Goal: Task Accomplishment & Management: Manage account settings

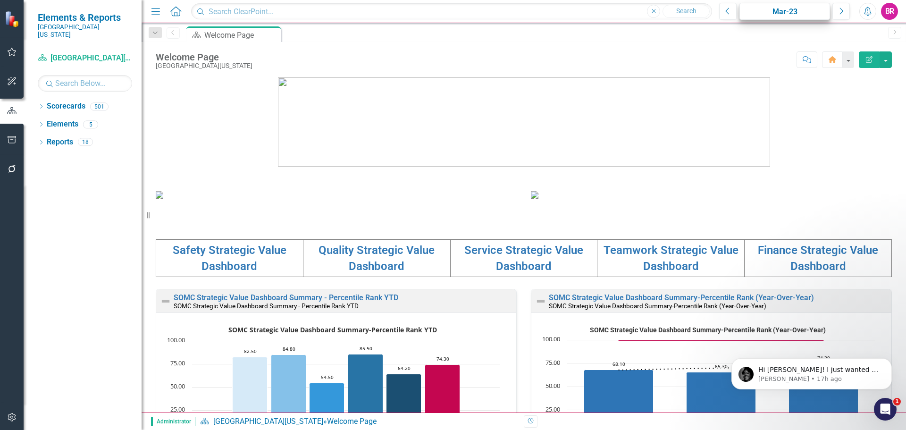
click at [778, 5] on div "Menu Home Search Close Search Previous Mar-23 Next Alerts BR User Edit Profile …" at bounding box center [524, 11] width 764 height 23
click at [778, 10] on div "Mar-23" at bounding box center [785, 11] width 84 height 11
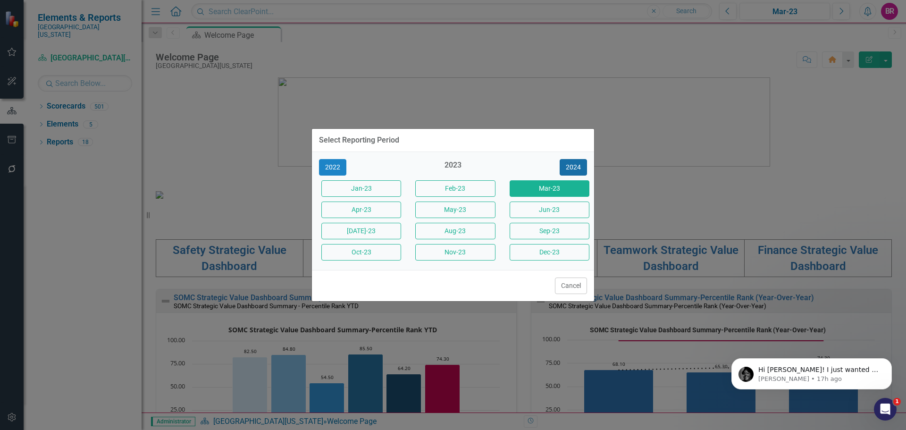
click at [574, 173] on button "2024" at bounding box center [572, 167] width 27 height 17
click at [574, 173] on button "2025" at bounding box center [572, 167] width 27 height 17
click at [549, 234] on button "Sept-25" at bounding box center [549, 231] width 80 height 17
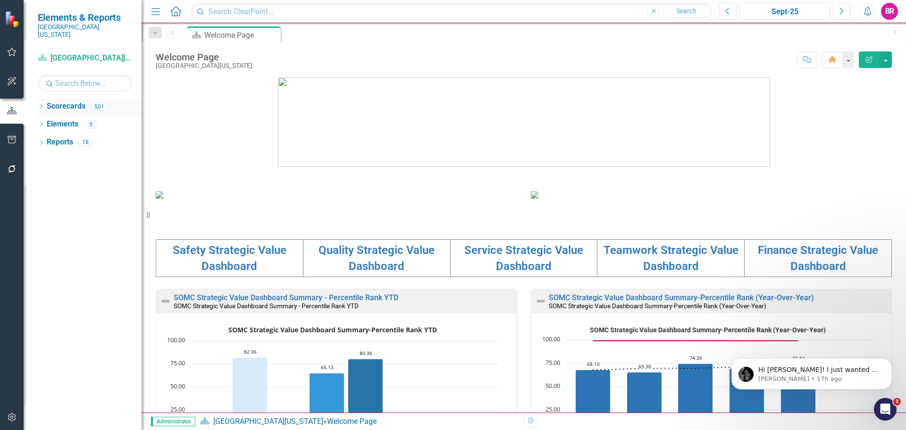
click at [41, 105] on icon "Dropdown" at bounding box center [41, 107] width 7 height 5
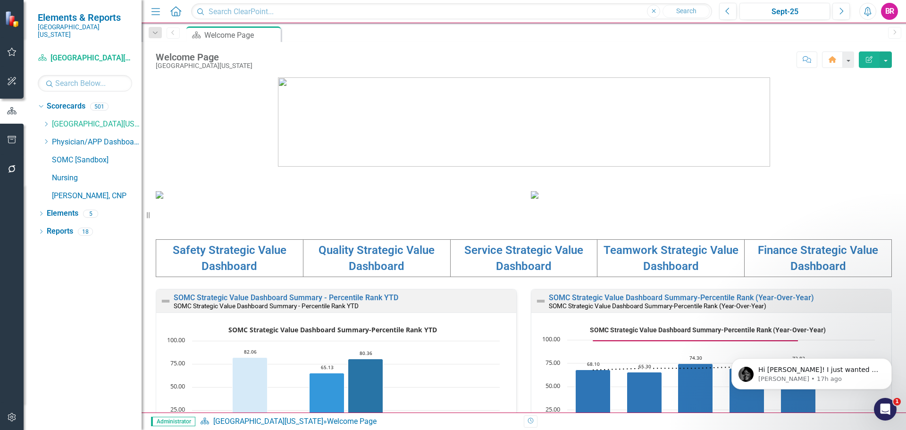
click at [47, 121] on icon "Dropdown" at bounding box center [45, 124] width 7 height 6
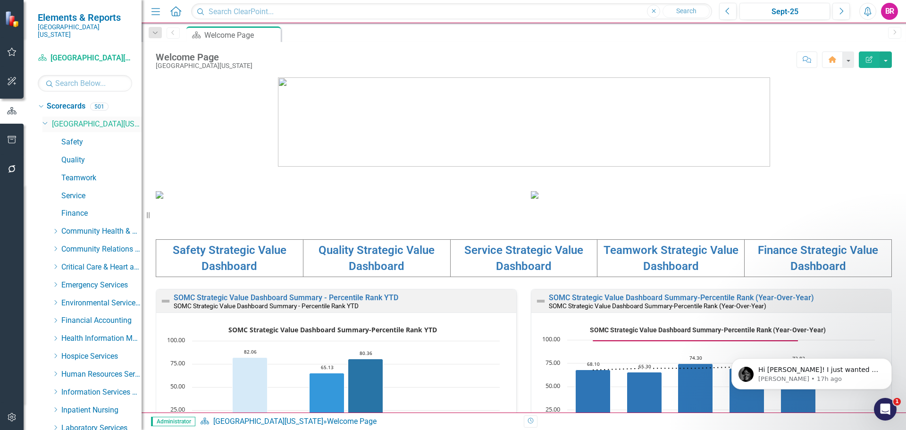
click at [47, 119] on icon "Dropdown" at bounding box center [45, 122] width 6 height 7
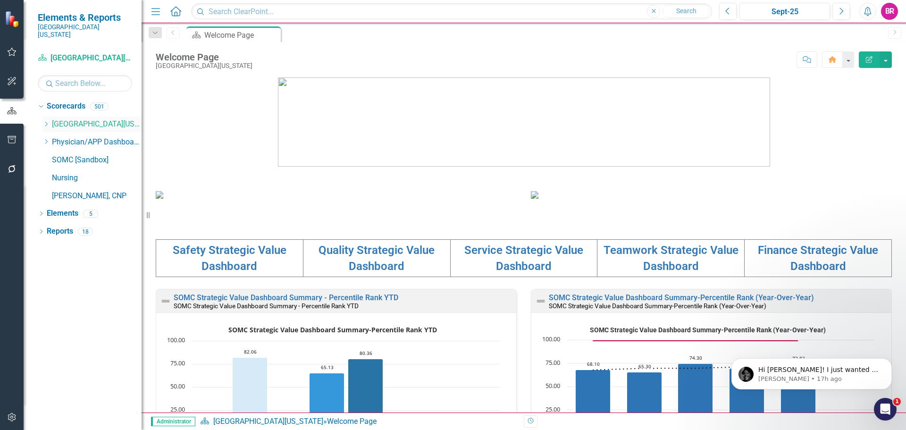
click at [47, 121] on icon "Dropdown" at bounding box center [45, 124] width 7 height 6
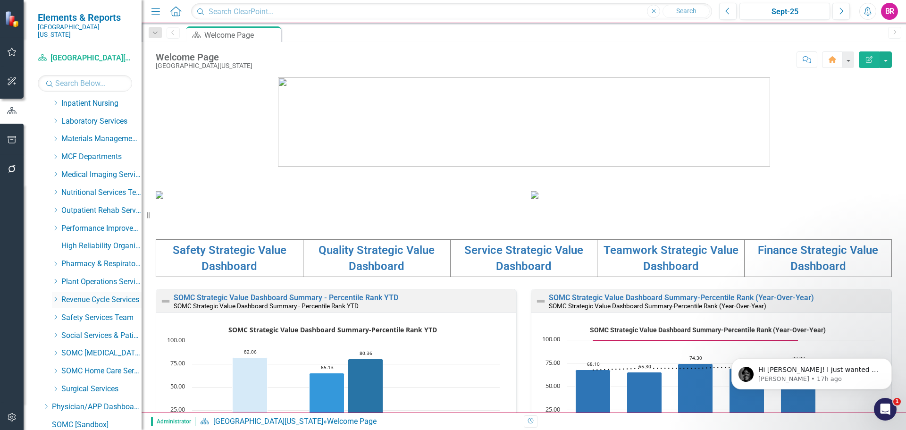
scroll to position [376, 0]
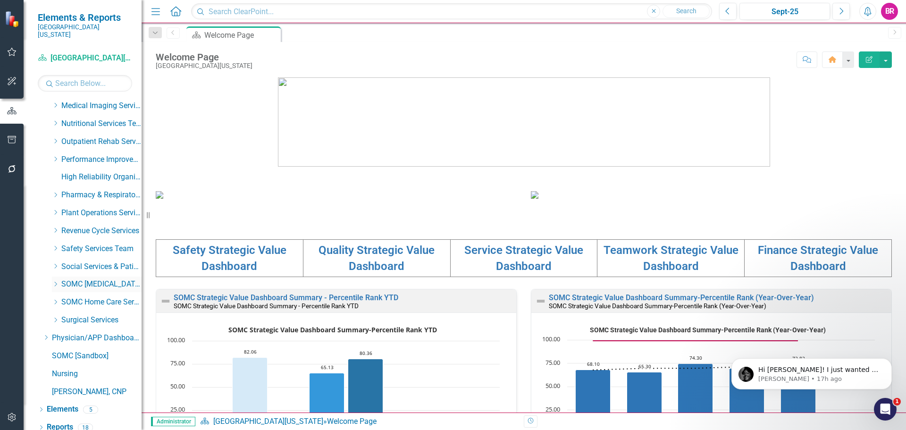
click at [57, 281] on icon "Dropdown" at bounding box center [55, 284] width 7 height 6
click at [57, 279] on icon "Dropdown" at bounding box center [55, 282] width 6 height 7
click at [54, 263] on icon "Dropdown" at bounding box center [55, 266] width 7 height 6
click at [106, 280] on link "Social Services & Patient Relations" at bounding box center [106, 284] width 71 height 11
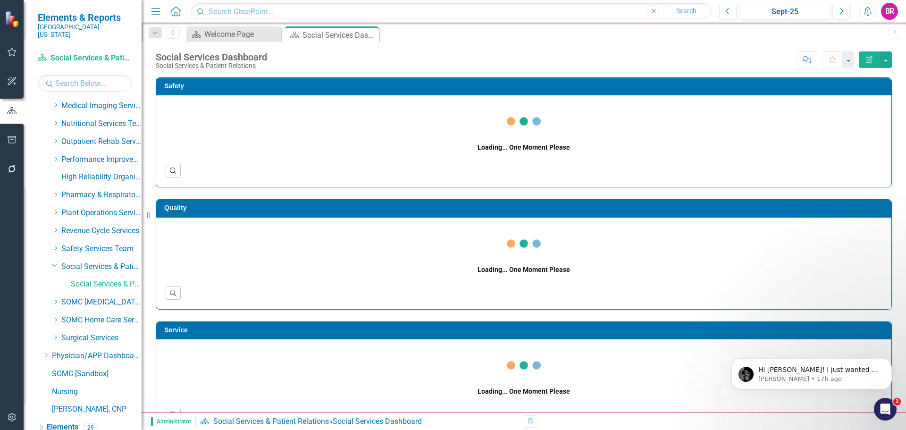
click at [894, 224] on div "Safety Loading... One Moment Please Search Quality Loading... One Moment Please…" at bounding box center [524, 375] width 764 height 619
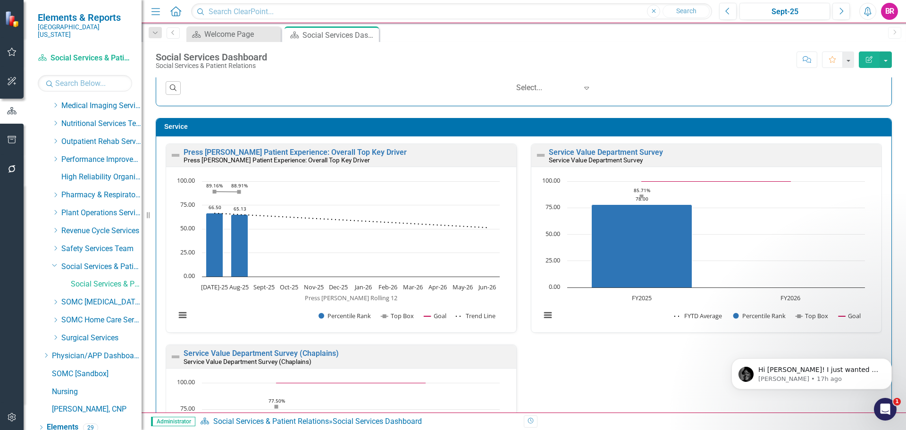
scroll to position [0, 0]
click at [597, 149] on link "Service Value Department Survey" at bounding box center [606, 151] width 114 height 9
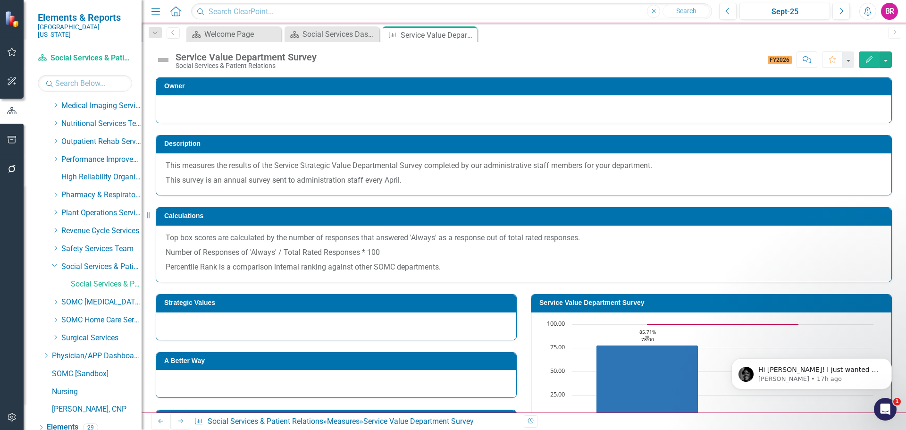
scroll to position [189, 0]
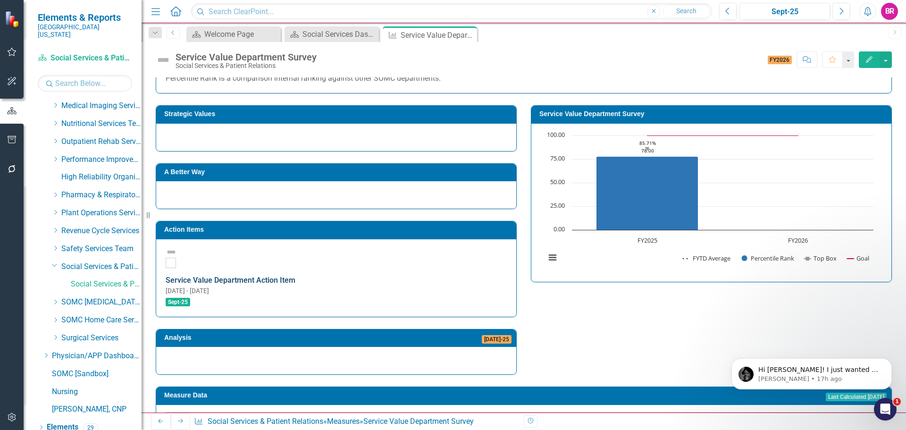
click at [291, 276] on link "Service Value Department Action Item" at bounding box center [231, 280] width 130 height 9
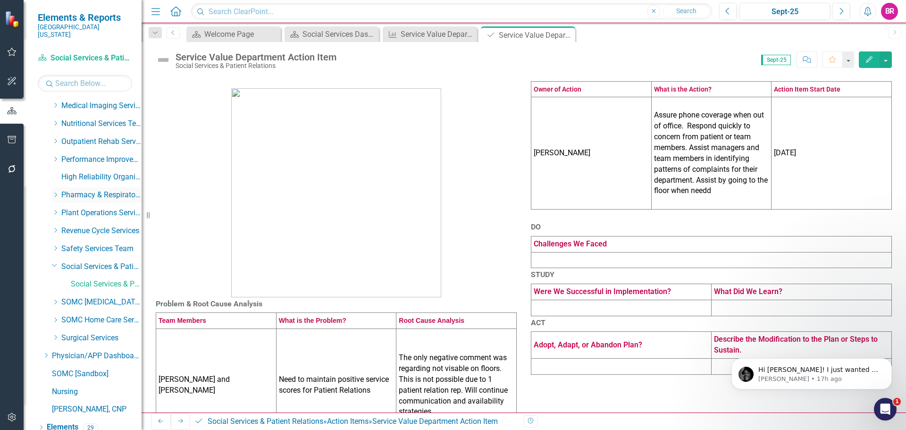
click at [54, 192] on icon "Dropdown" at bounding box center [55, 195] width 7 height 6
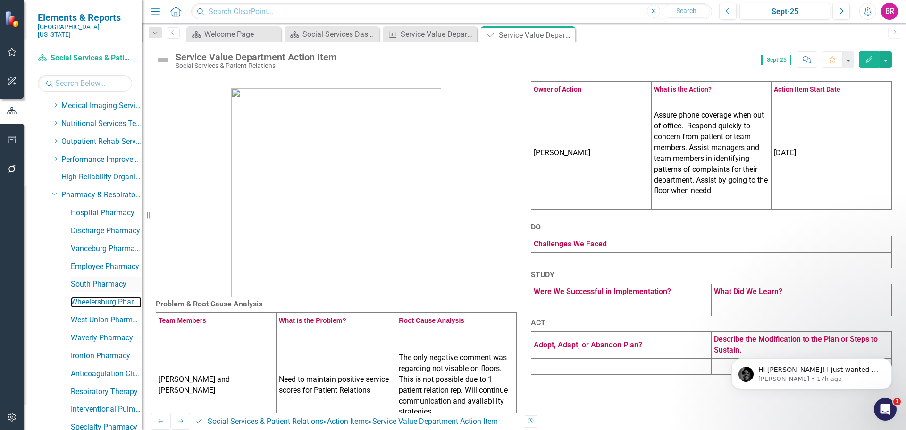
drag, startPoint x: 87, startPoint y: 296, endPoint x: 98, endPoint y: 272, distance: 26.0
click at [87, 297] on link "Wheelersburg Pharmacy" at bounding box center [106, 302] width 71 height 11
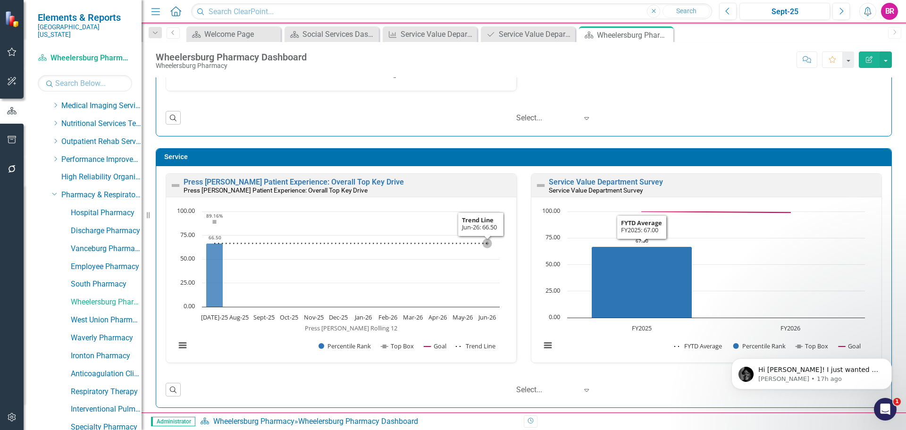
scroll to position [0, 0]
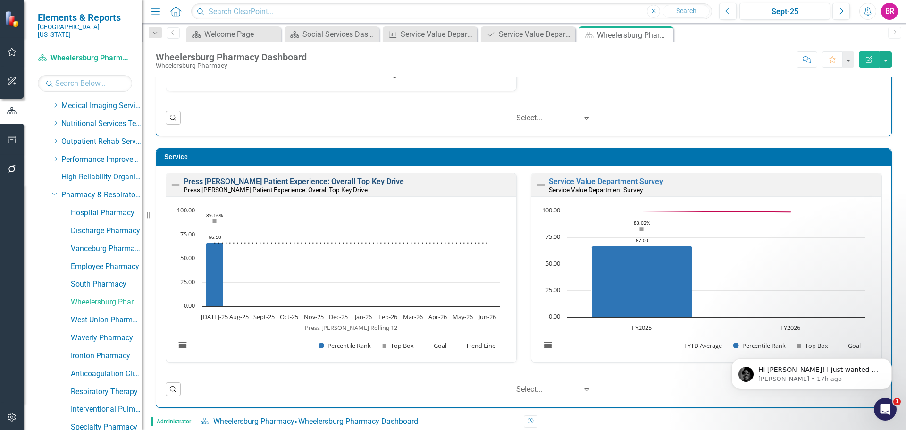
click at [346, 182] on link "Press [PERSON_NAME] Patient Experience: Overall Top Key Drive" at bounding box center [294, 181] width 220 height 9
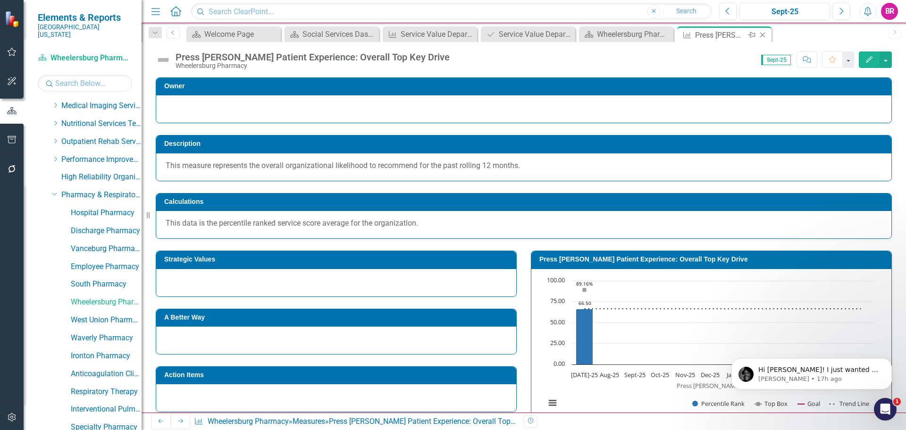
click at [764, 37] on icon at bounding box center [762, 35] width 5 height 5
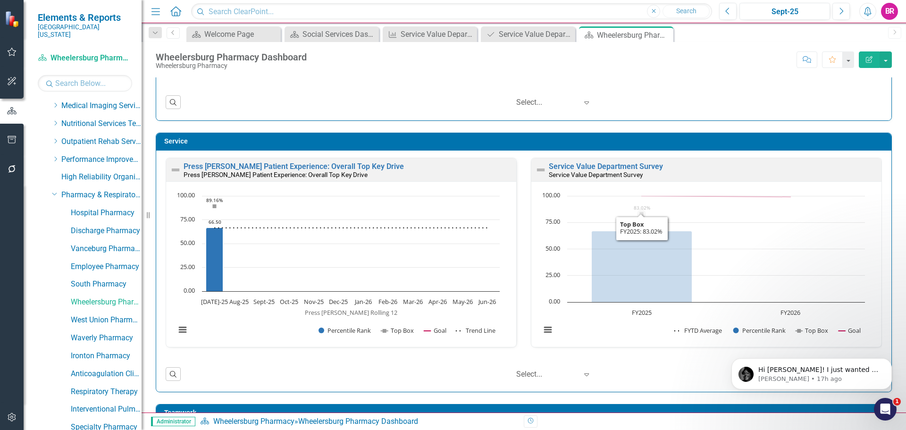
scroll to position [472, 0]
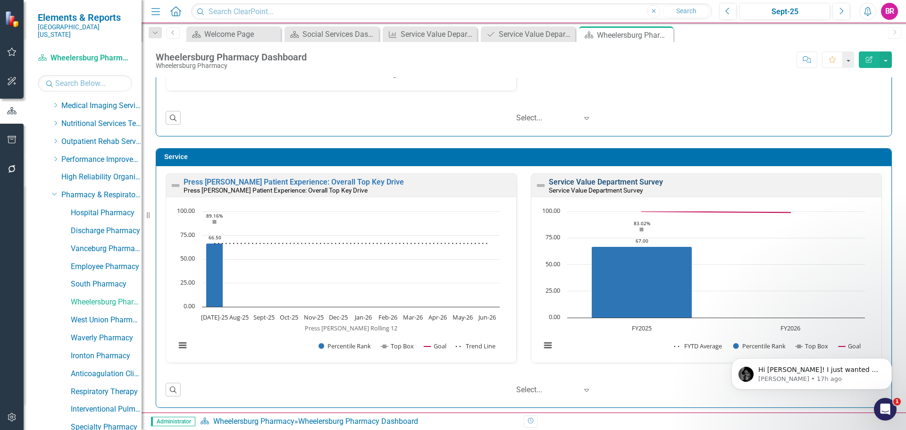
click at [601, 181] on link "Service Value Department Survey" at bounding box center [606, 181] width 114 height 9
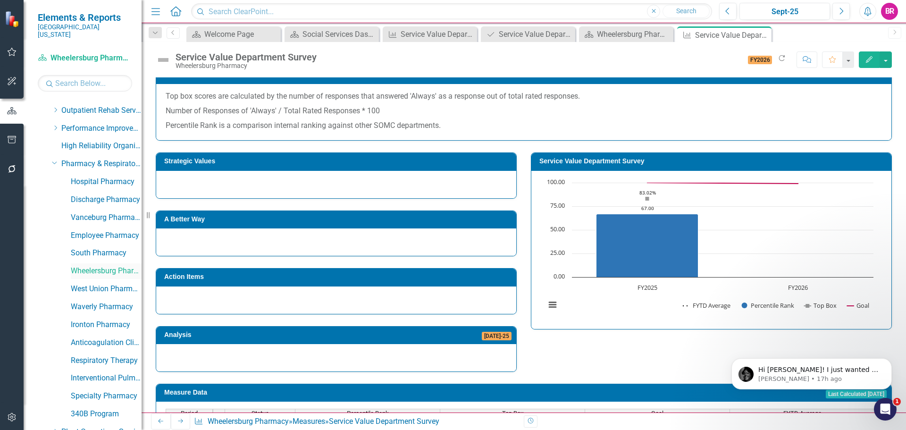
scroll to position [423, 0]
click at [95, 362] on div "Interventional Pulmonary Diagnostics" at bounding box center [106, 362] width 71 height 16
click at [92, 357] on link "Interventional Pulmonary Diagnostics" at bounding box center [106, 362] width 71 height 11
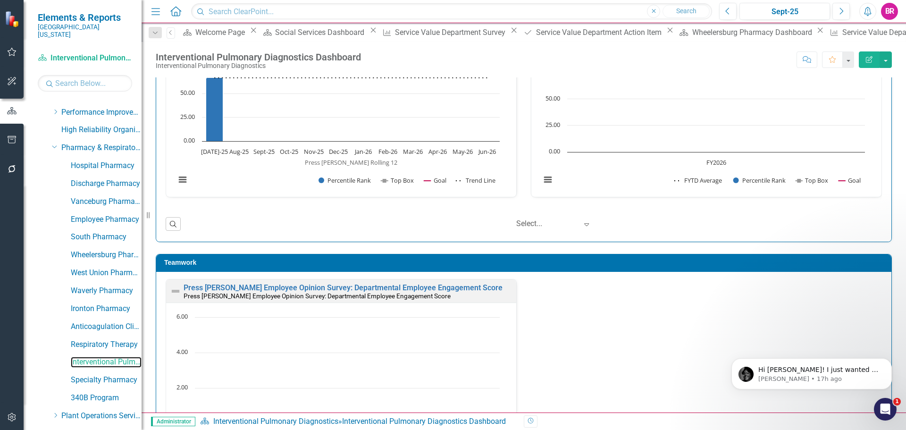
scroll to position [849, 0]
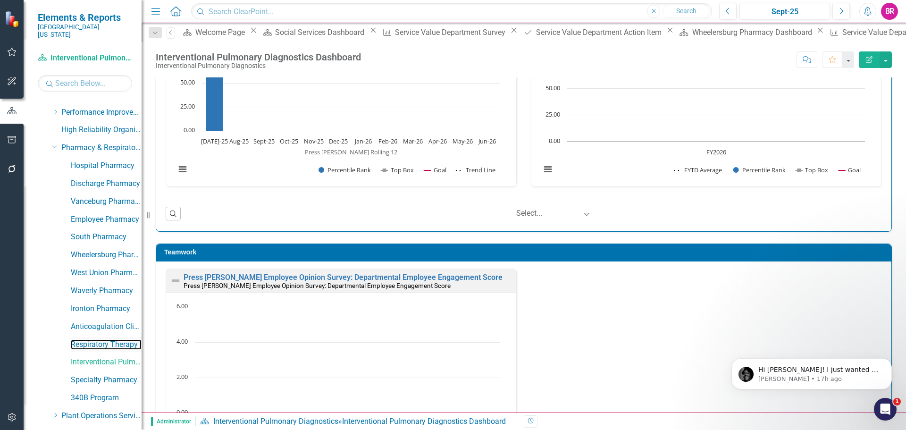
drag, startPoint x: 110, startPoint y: 332, endPoint x: 132, endPoint y: 331, distance: 22.2
click at [110, 339] on link "Respiratory Therapy" at bounding box center [106, 344] width 71 height 11
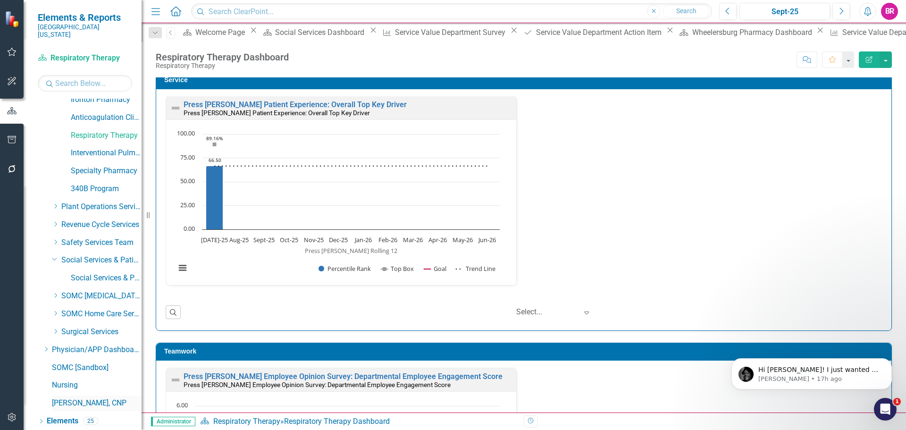
scroll to position [643, 0]
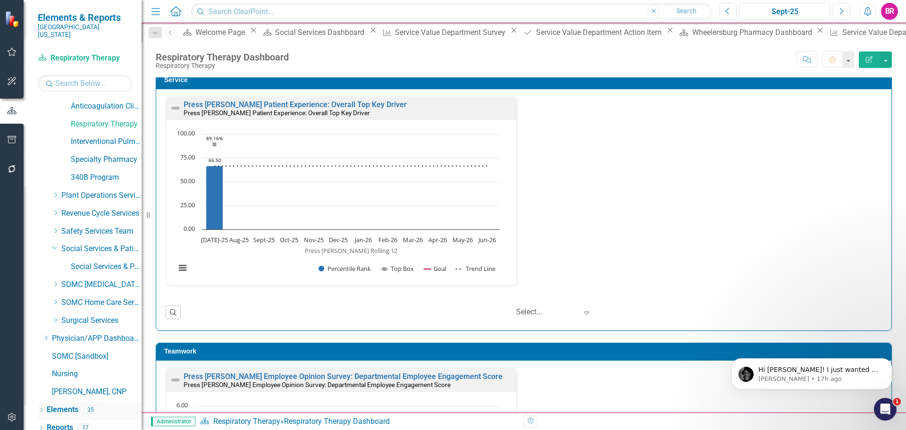
drag, startPoint x: 63, startPoint y: 401, endPoint x: 77, endPoint y: 389, distance: 18.8
click at [63, 404] on link "Elements" at bounding box center [63, 409] width 32 height 11
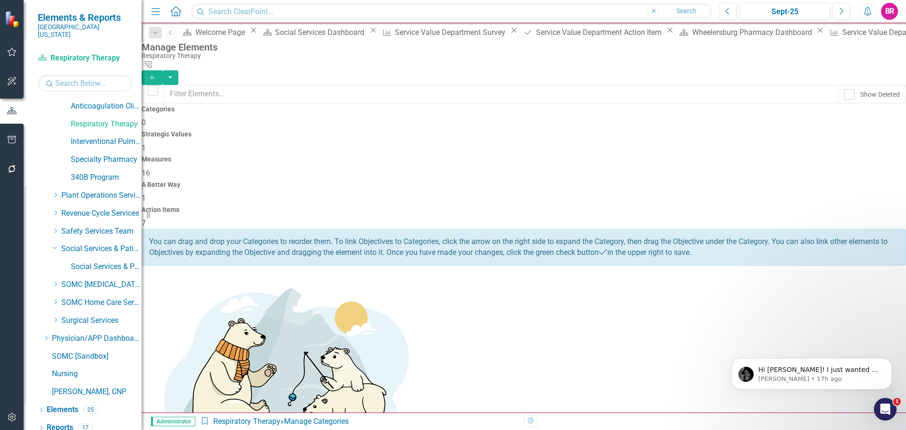
click at [150, 168] on span "16" at bounding box center [146, 172] width 8 height 9
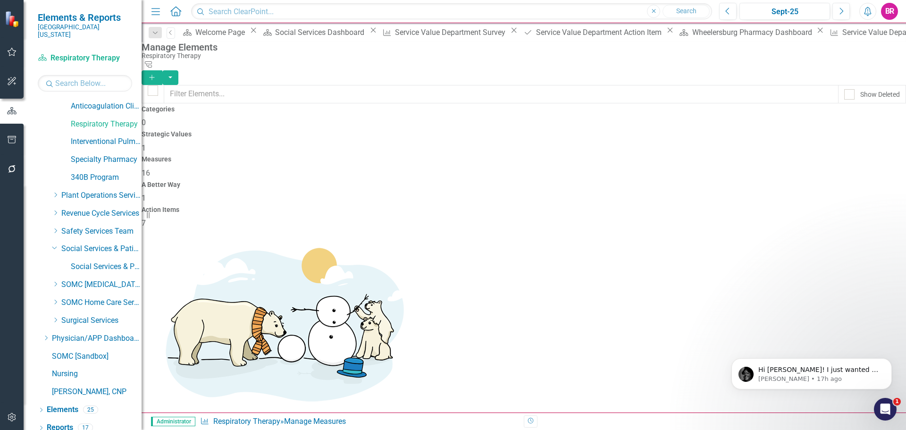
scroll to position [234, 0]
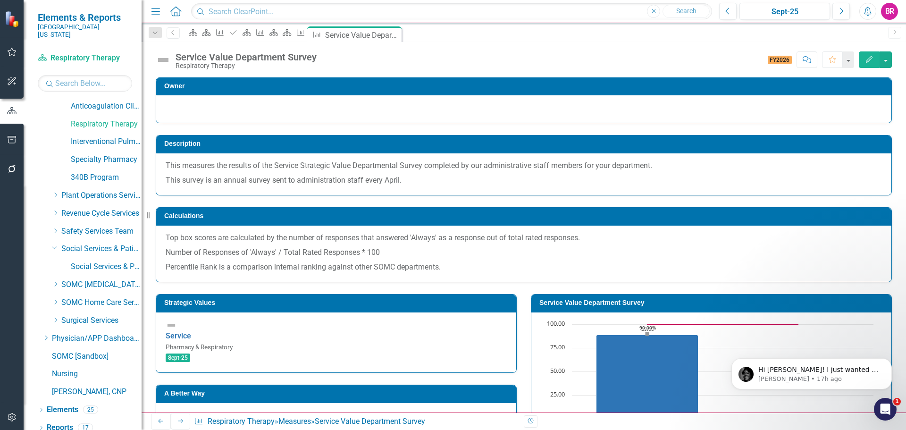
scroll to position [189, 0]
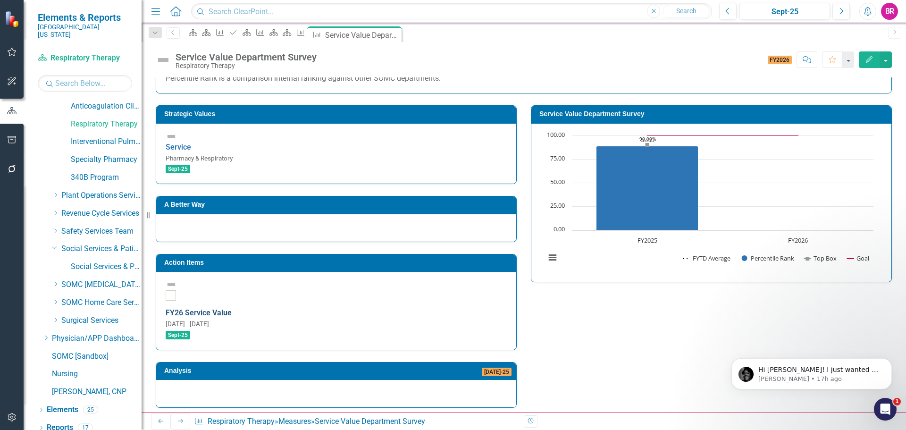
click at [232, 308] on link "FY26 Service Value" at bounding box center [199, 312] width 66 height 9
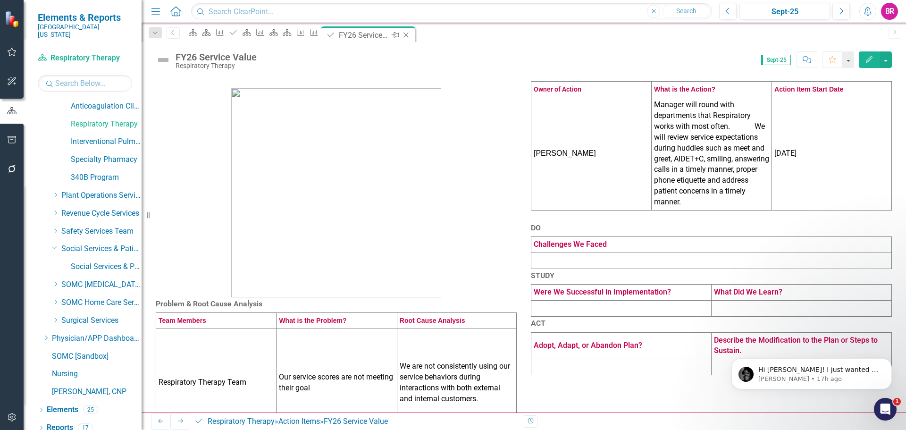
click at [410, 36] on icon "Close" at bounding box center [405, 35] width 9 height 8
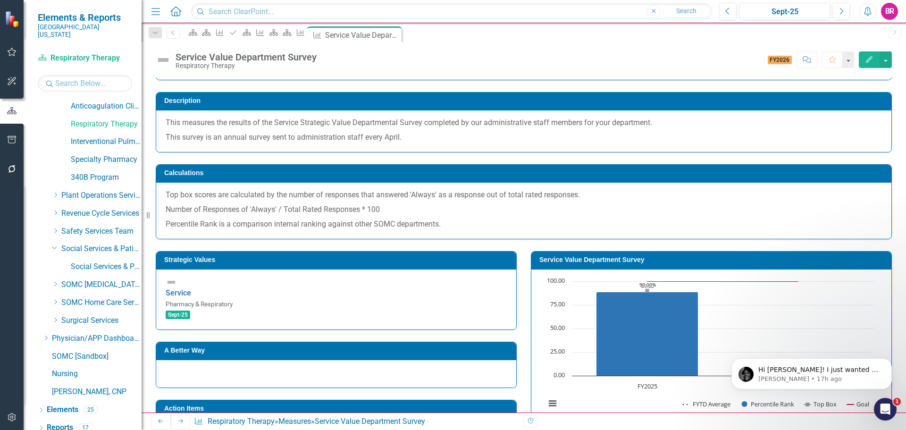
scroll to position [142, 0]
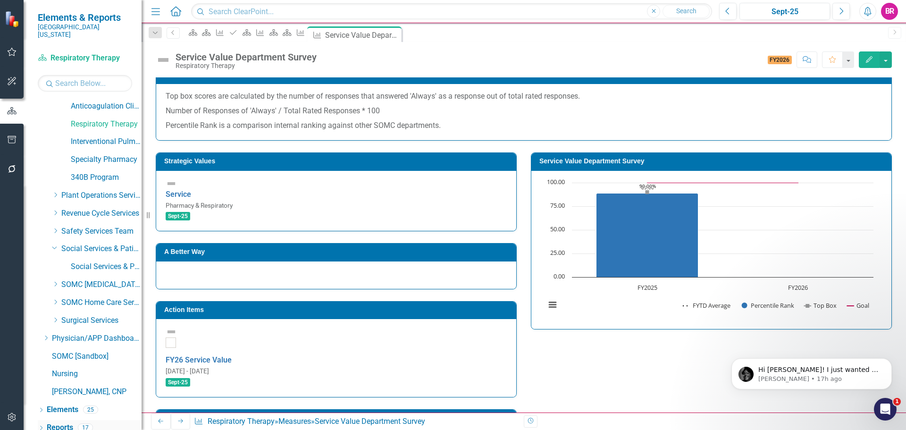
click at [70, 422] on link "Reports" at bounding box center [60, 427] width 26 height 11
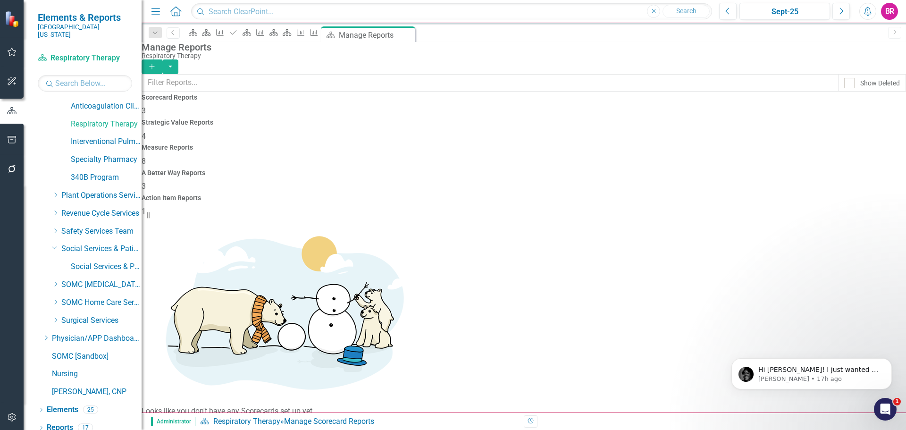
click at [529, 144] on h4 "Measure Reports" at bounding box center [524, 147] width 764 height 7
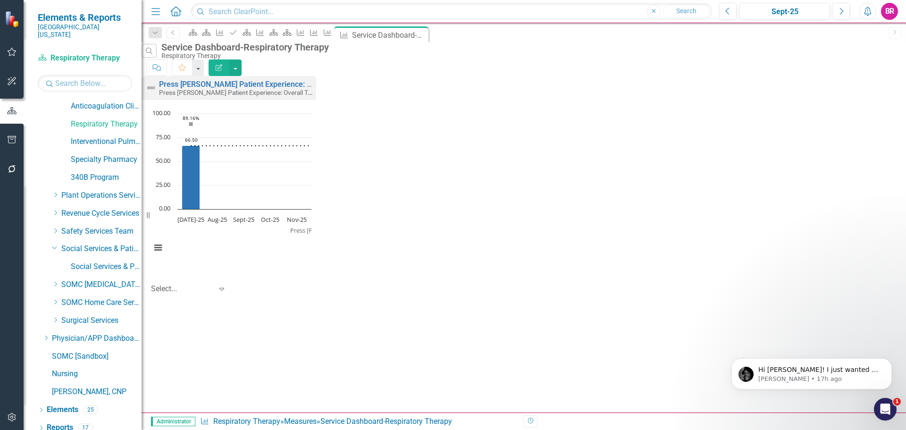
click at [222, 64] on icon "button" at bounding box center [219, 67] width 7 height 7
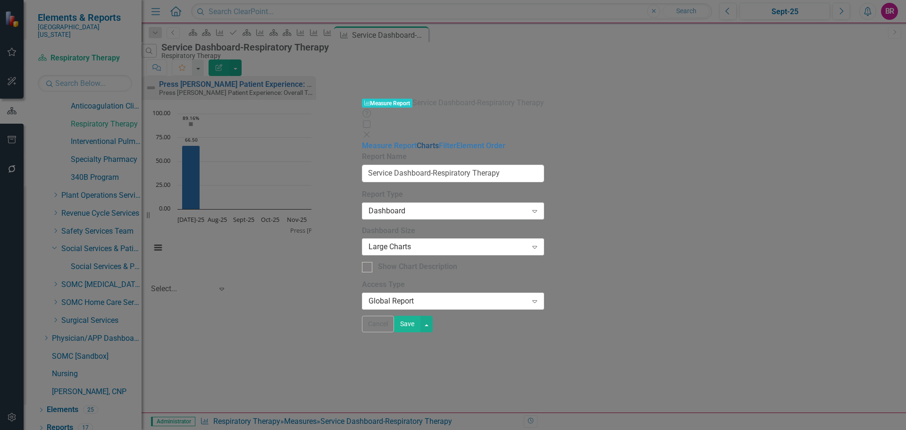
click at [417, 141] on link "Charts" at bounding box center [428, 145] width 22 height 9
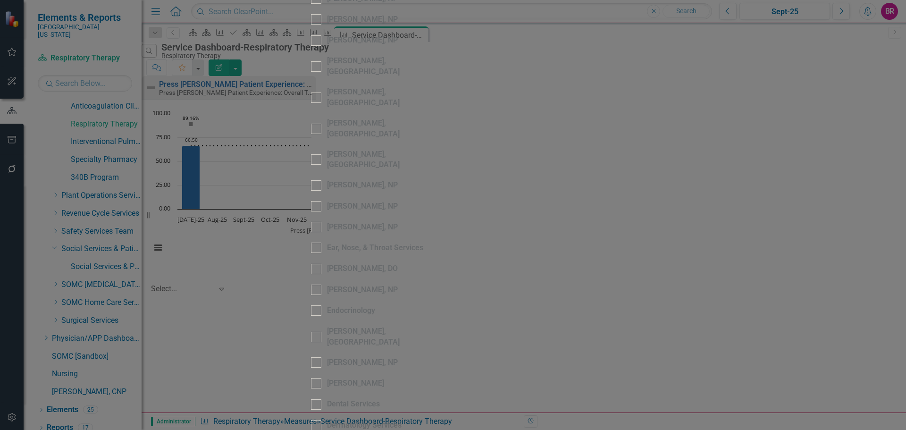
scroll to position [2123, 0]
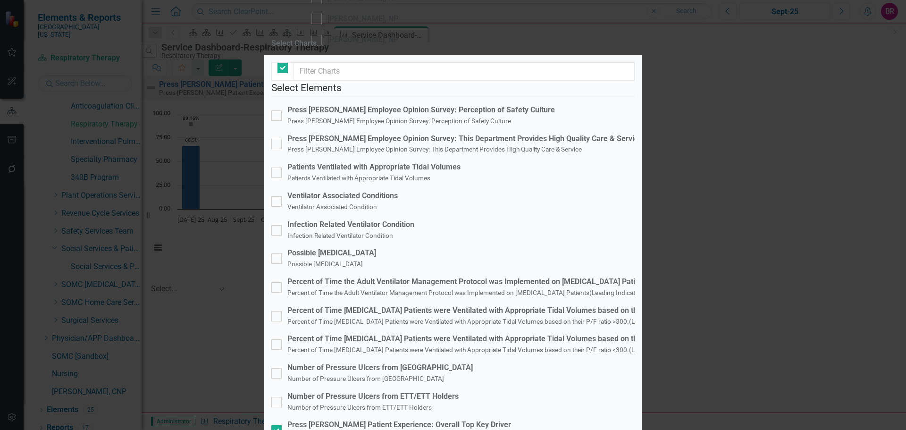
checkbox input "true"
checkbox input "false"
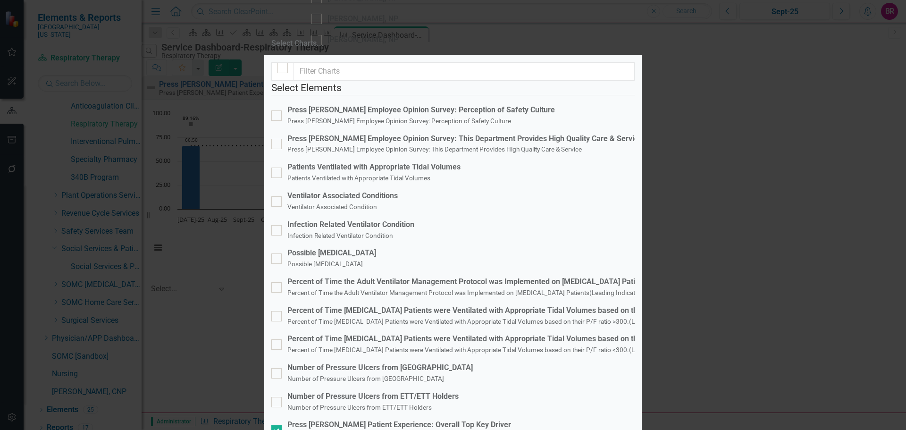
checkbox input "true"
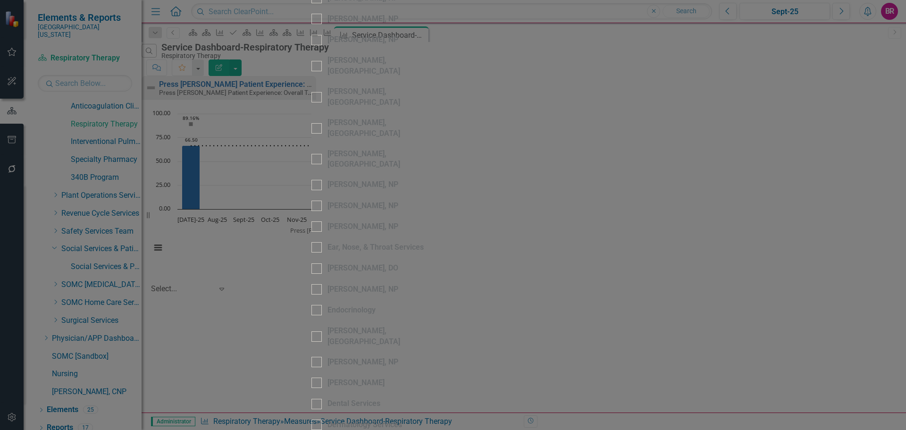
scroll to position [1604, 0]
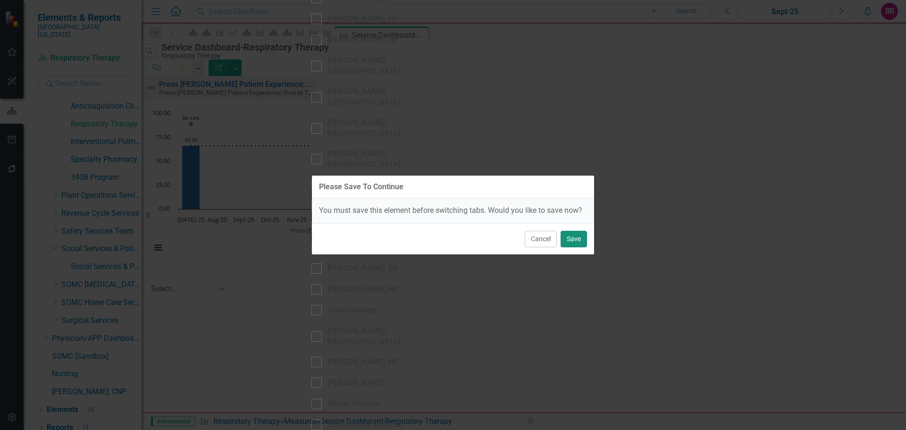
click at [582, 239] on button "Save" at bounding box center [573, 239] width 26 height 17
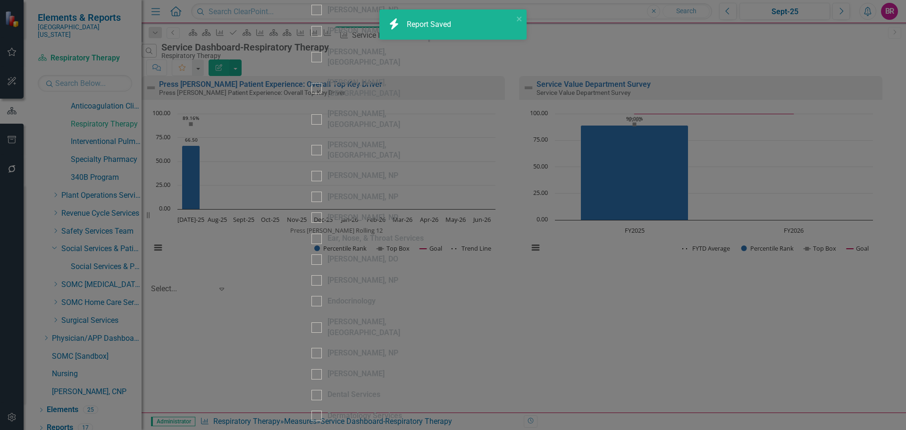
checkbox input "true"
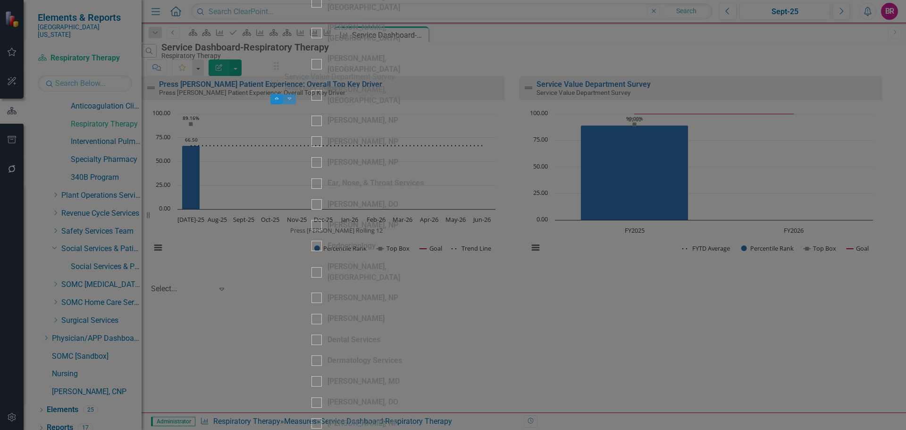
drag, startPoint x: 280, startPoint y: 102, endPoint x: 280, endPoint y: 75, distance: 27.8
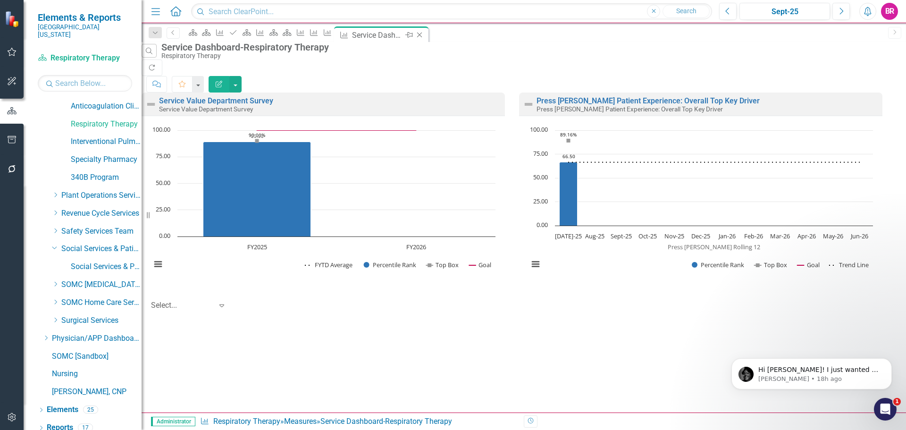
click at [424, 33] on icon "Close" at bounding box center [419, 35] width 9 height 8
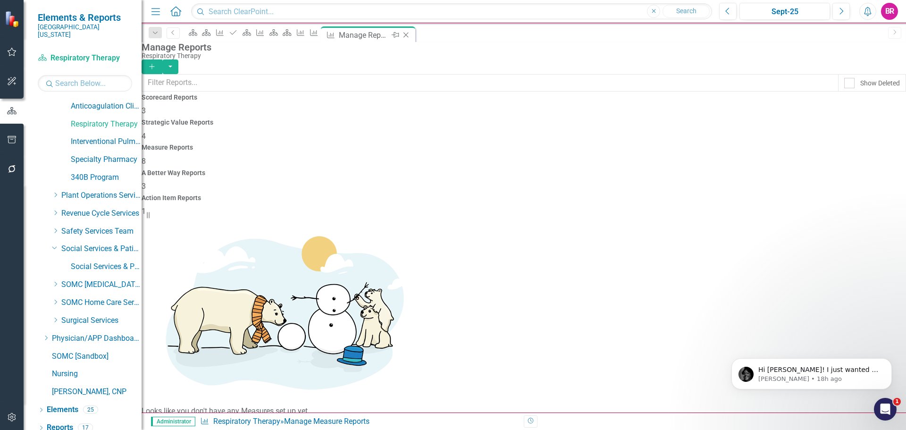
click at [410, 37] on icon "Close" at bounding box center [405, 35] width 9 height 8
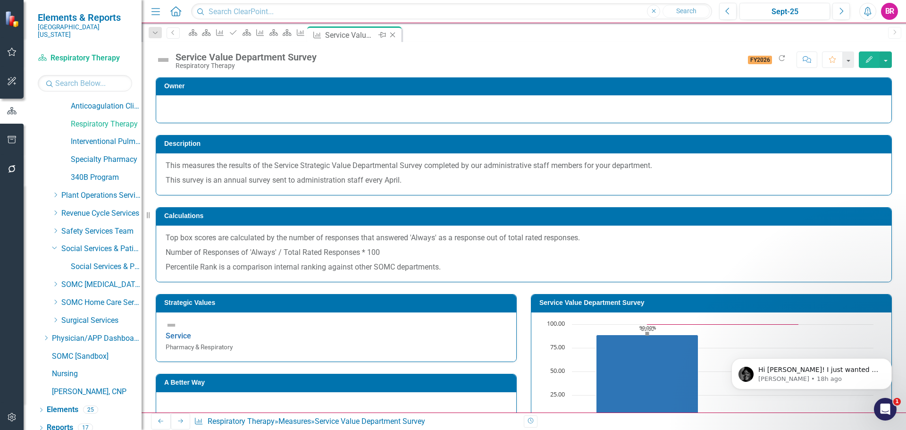
click at [397, 33] on icon "Close" at bounding box center [392, 35] width 9 height 8
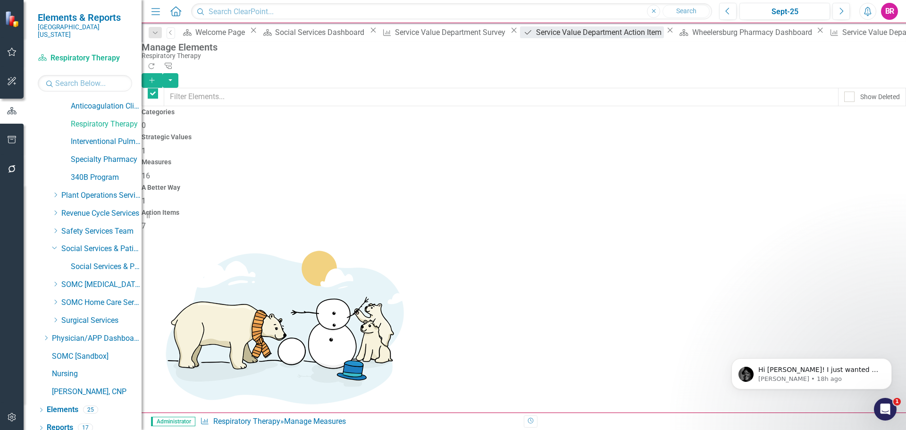
checkbox input "false"
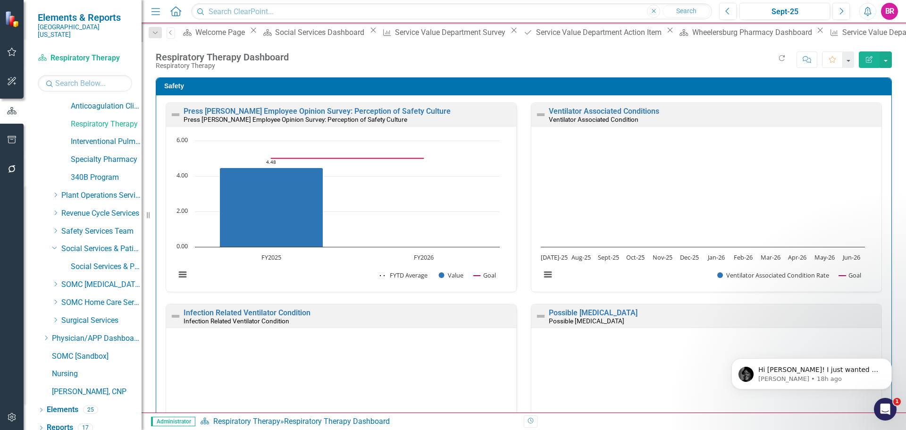
click at [155, 33] on icon "Dropdown" at bounding box center [155, 33] width 8 height 7
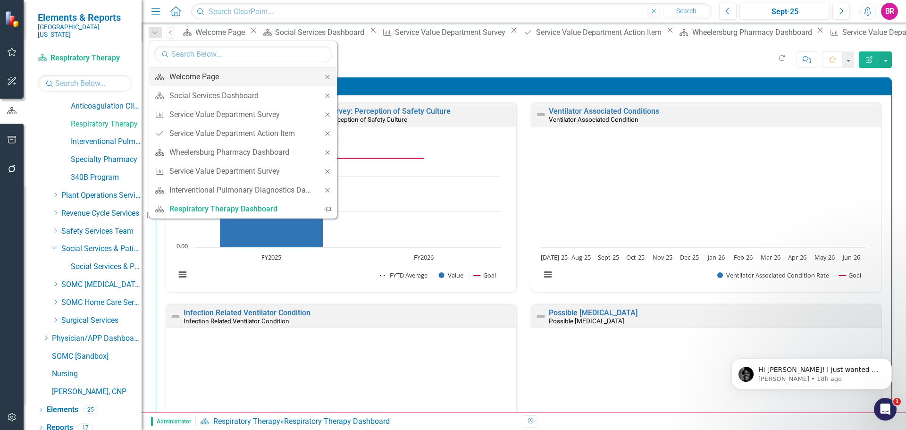
click at [182, 75] on div "Welcome Page" at bounding box center [241, 77] width 144 height 12
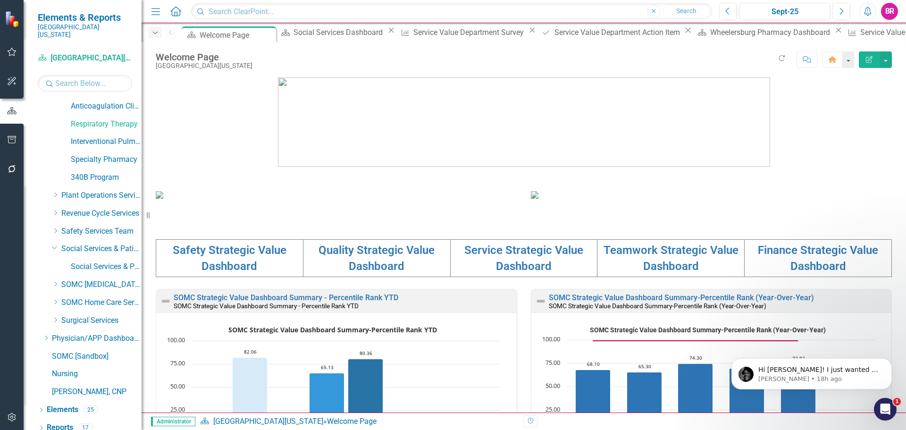
click at [155, 28] on div "Dropdown" at bounding box center [155, 32] width 13 height 11
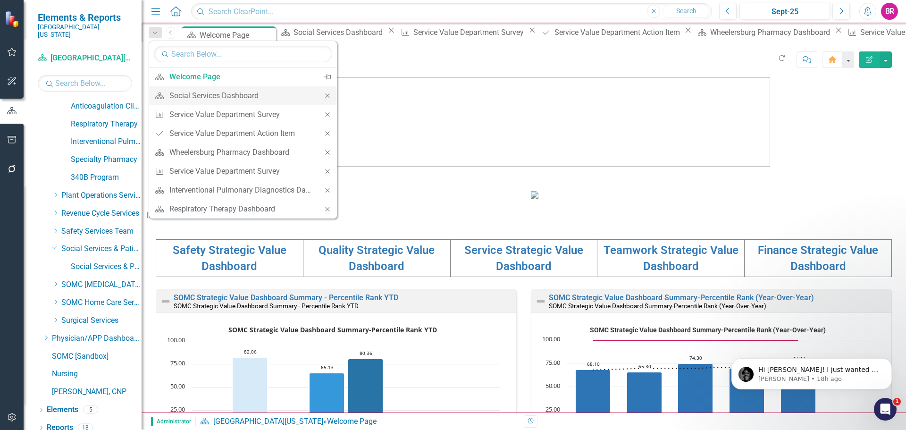
click at [327, 95] on icon "Close" at bounding box center [327, 95] width 8 height 7
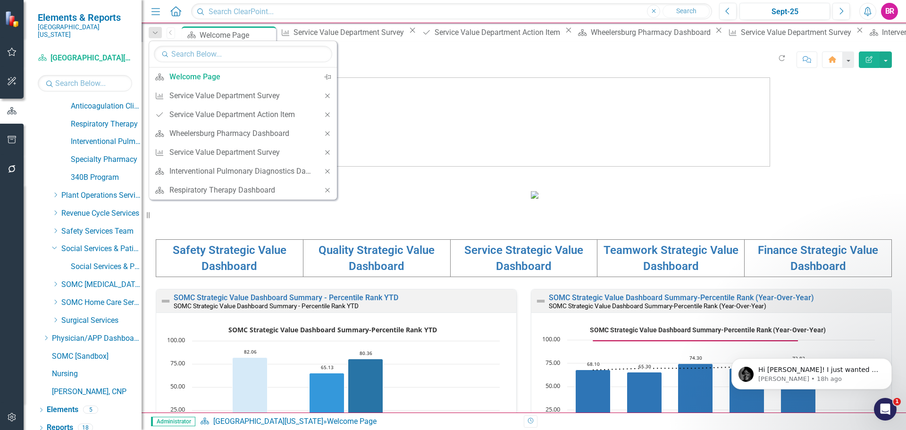
click at [327, 95] on icon "Close" at bounding box center [327, 95] width 8 height 7
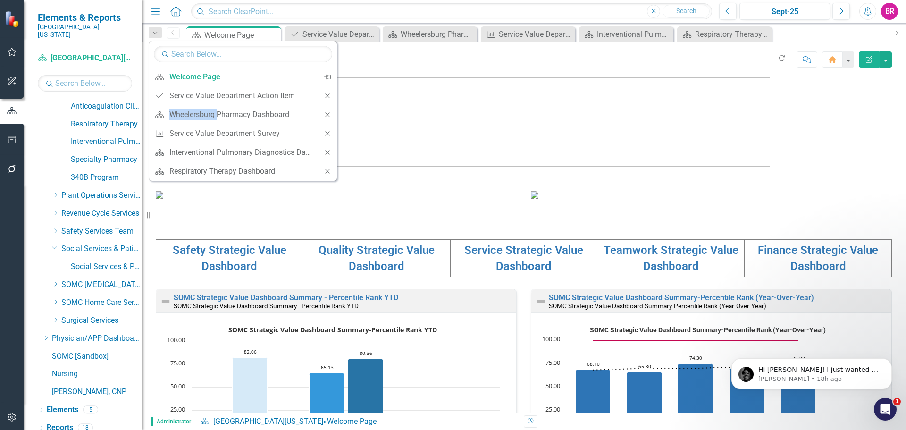
click at [327, 95] on icon "Close" at bounding box center [327, 95] width 8 height 7
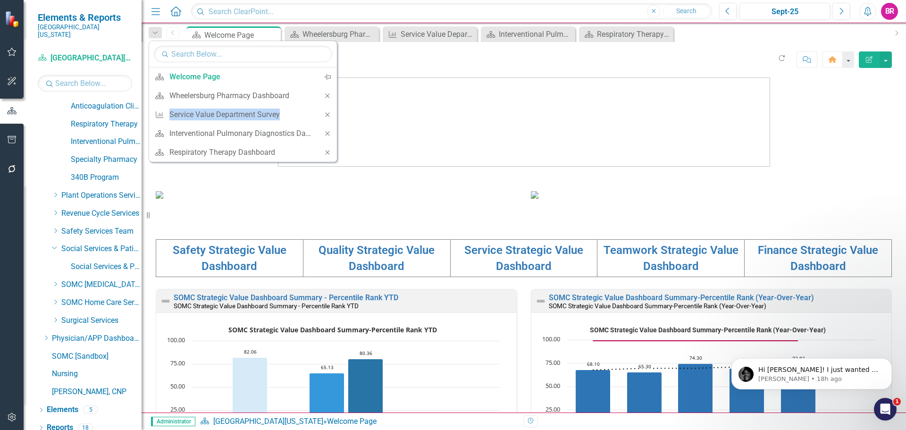
click at [327, 95] on icon "Close" at bounding box center [327, 95] width 8 height 7
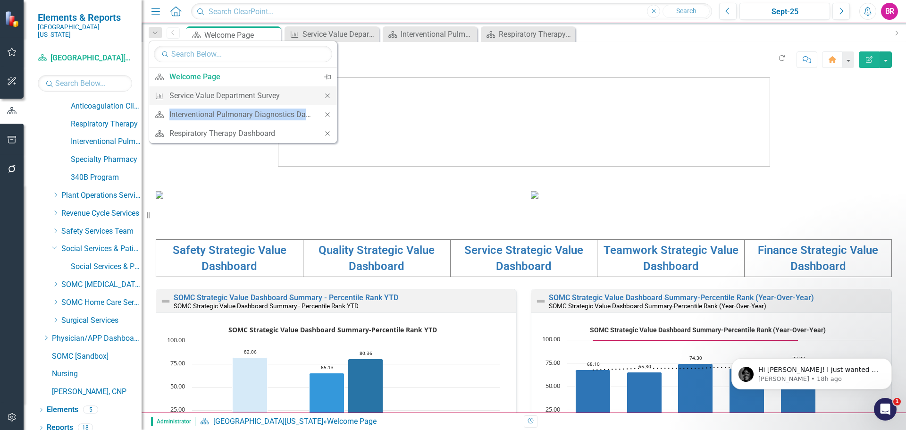
click at [327, 95] on icon "Close" at bounding box center [327, 95] width 8 height 7
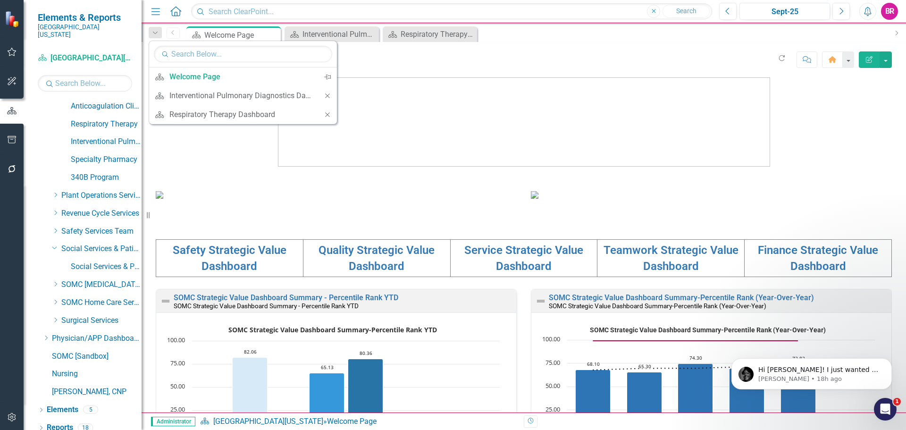
click at [327, 95] on icon "Close" at bounding box center [327, 95] width 8 height 7
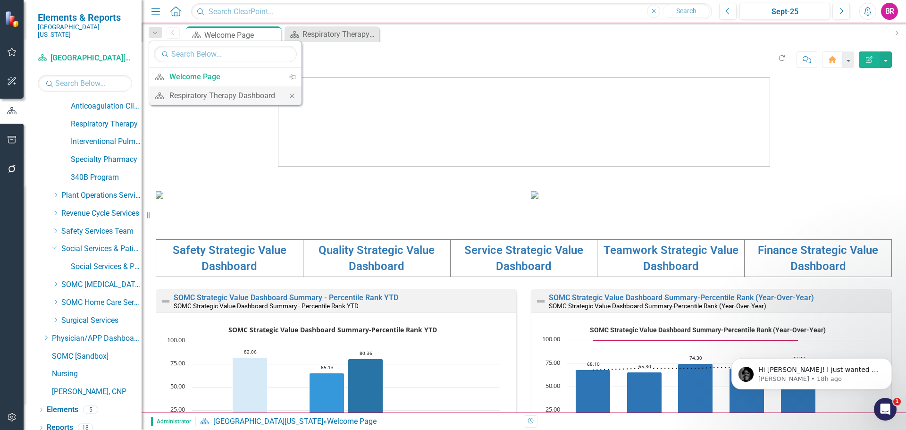
click at [291, 95] on icon at bounding box center [292, 95] width 4 height 4
click at [354, 31] on div "Scorecard Welcome Page Pin" at bounding box center [533, 33] width 699 height 15
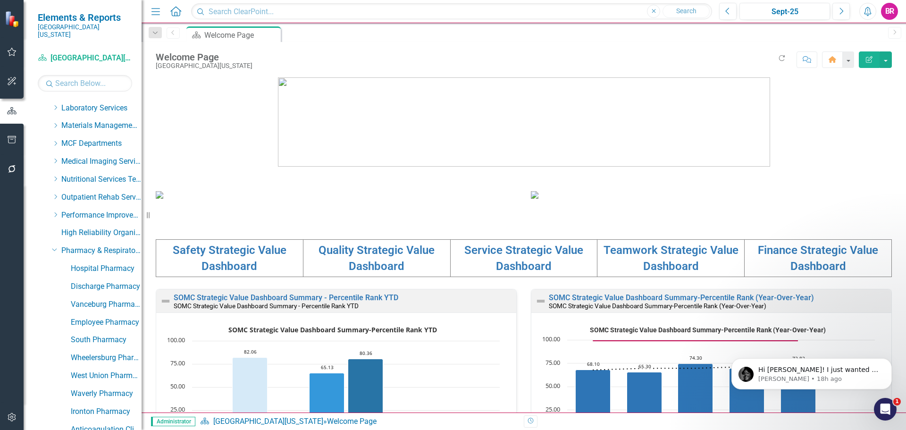
scroll to position [313, 0]
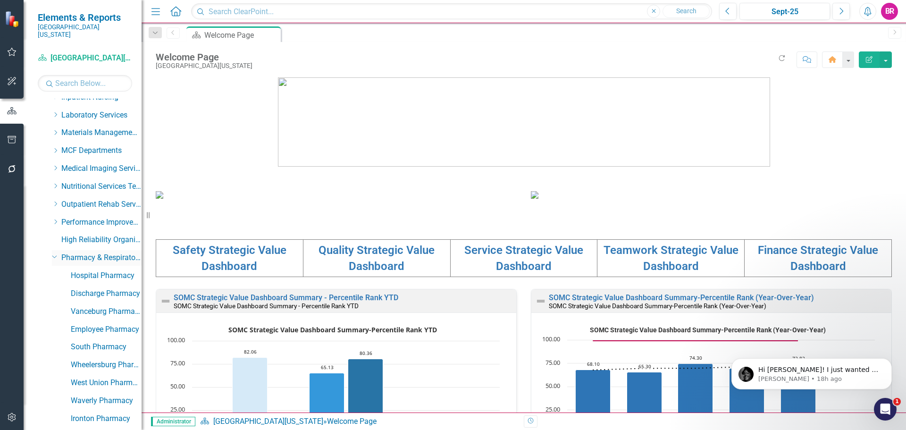
click at [53, 252] on icon "Dropdown" at bounding box center [55, 255] width 6 height 7
click at [51, 108] on div "Dropdown Laboratory Services" at bounding box center [91, 117] width 99 height 18
click at [54, 112] on icon "Dropdown" at bounding box center [55, 115] width 7 height 6
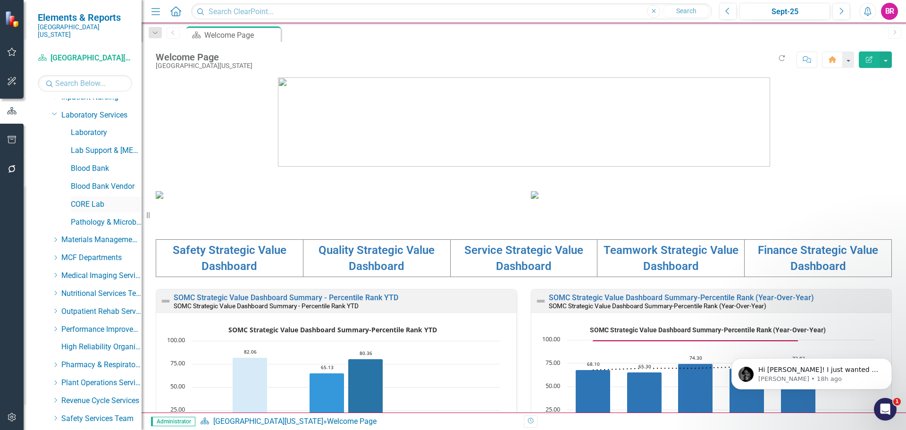
click at [86, 199] on link "CORE Lab" at bounding box center [106, 204] width 71 height 11
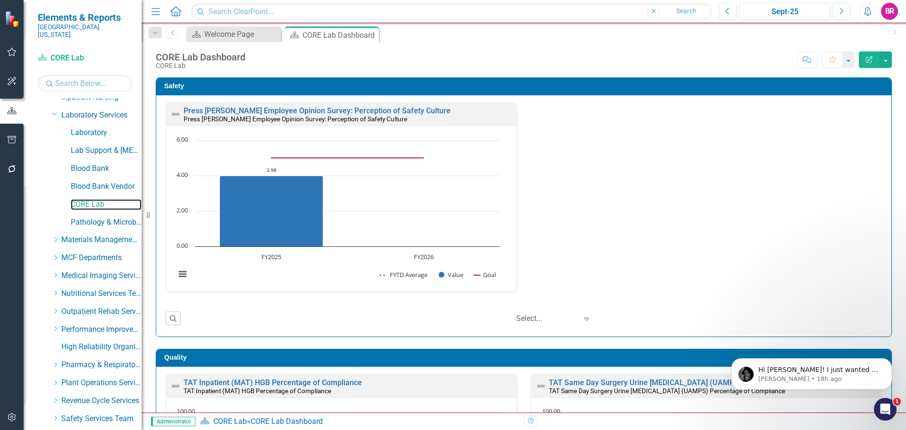
scroll to position [189, 0]
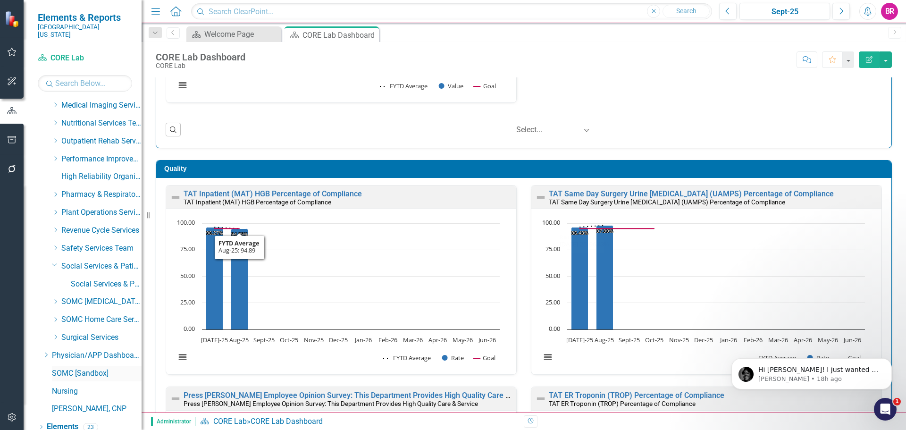
scroll to position [501, 0]
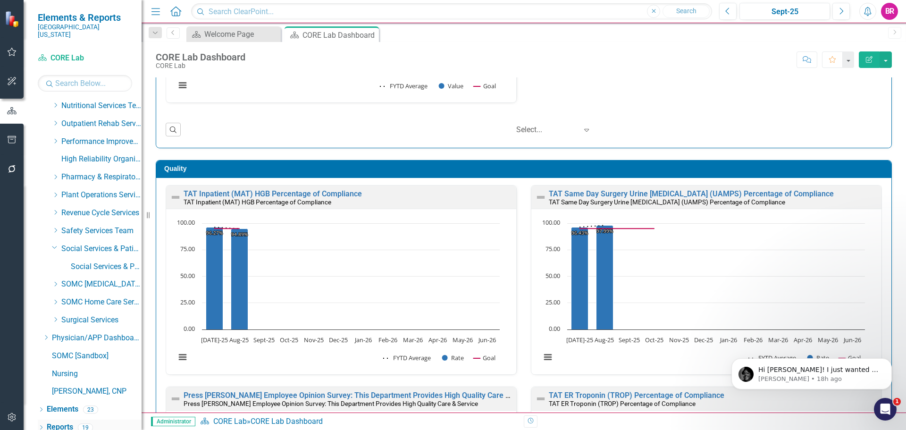
click at [56, 422] on link "Reports" at bounding box center [60, 427] width 26 height 11
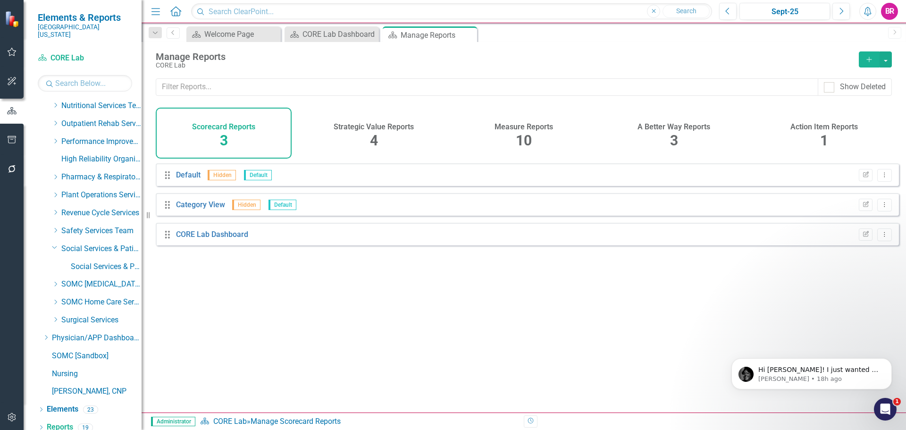
click at [525, 137] on span "10" at bounding box center [524, 140] width 16 height 17
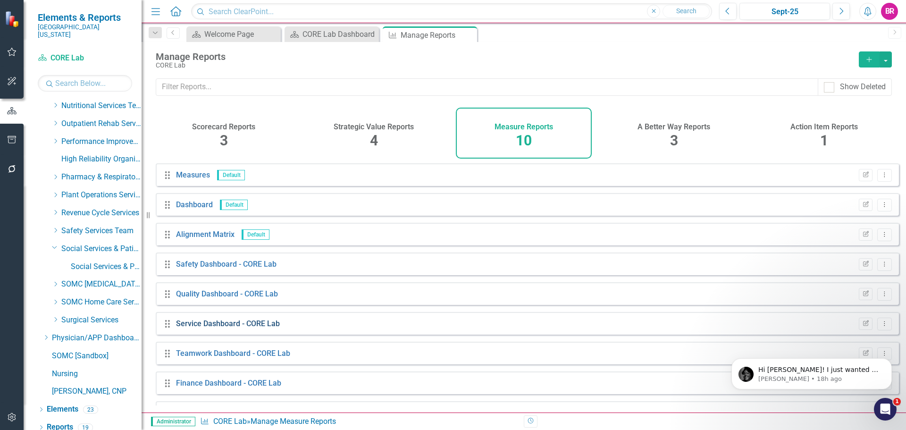
click at [232, 328] on link "Service Dashboard - CORE Lab" at bounding box center [228, 323] width 104 height 9
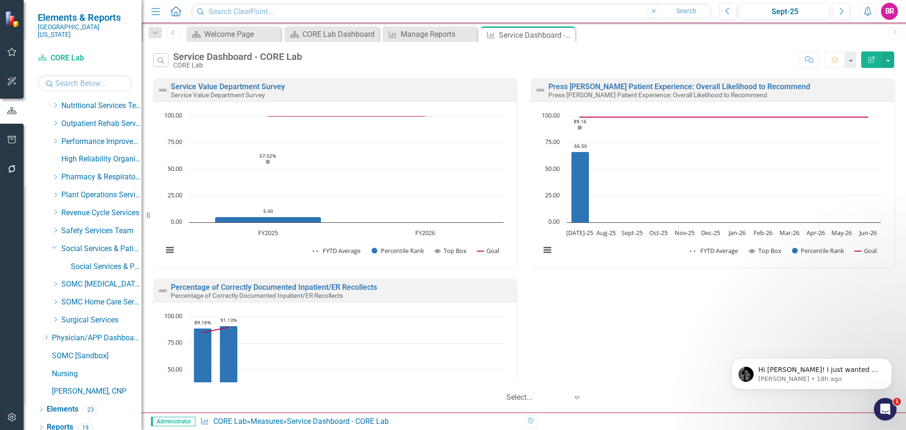
click at [256, 82] on div "Service Value Department Survey Service Value Department Survey" at bounding box center [334, 89] width 363 height 23
click at [259, 88] on link "Service Value Department Survey" at bounding box center [228, 86] width 114 height 9
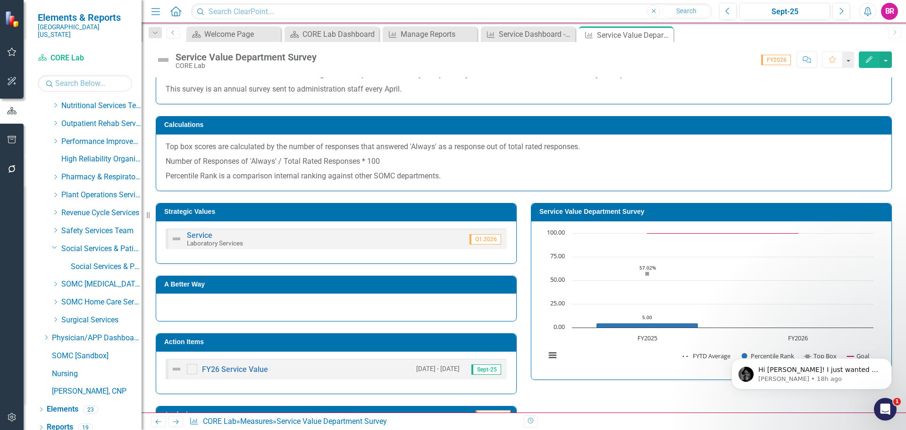
scroll to position [94, 0]
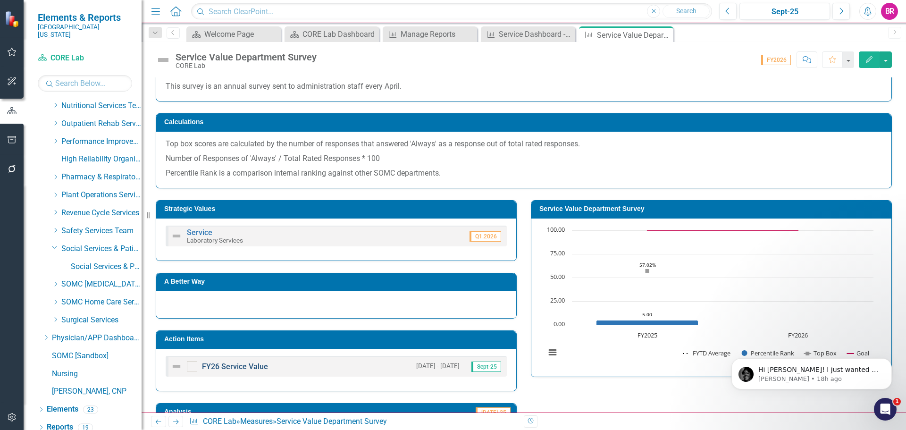
click at [241, 368] on link "FY26 Service Value" at bounding box center [235, 366] width 66 height 9
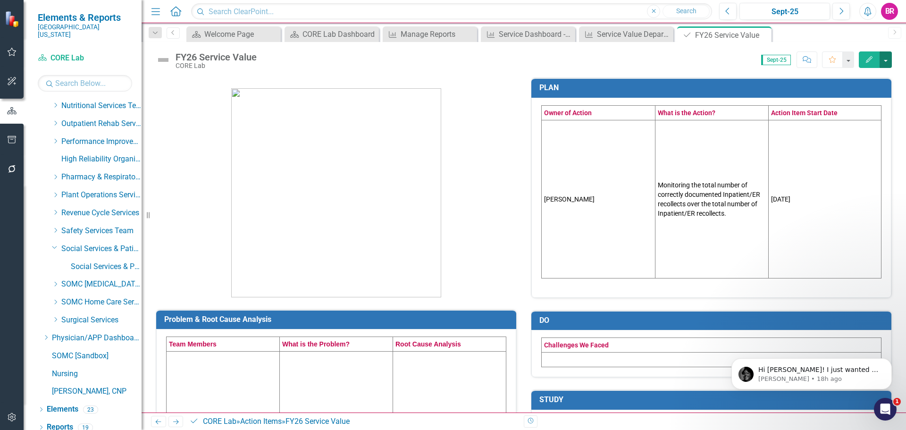
click at [885, 63] on button "button" at bounding box center [885, 59] width 12 height 17
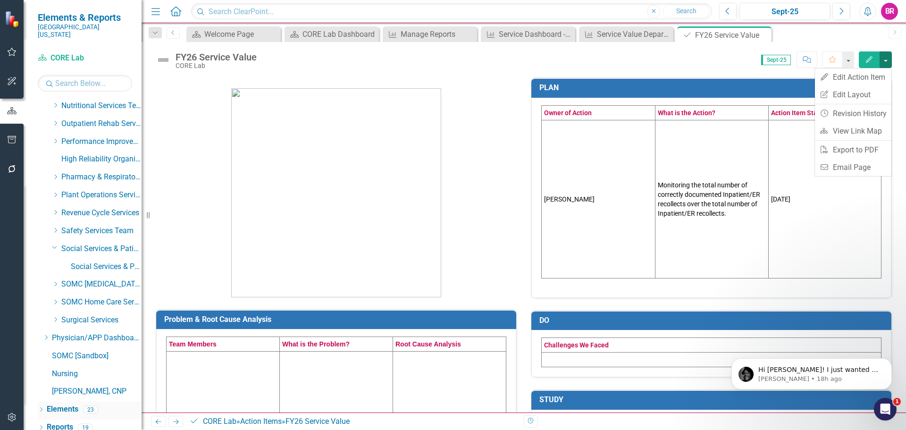
click at [70, 404] on link "Elements" at bounding box center [63, 409] width 32 height 11
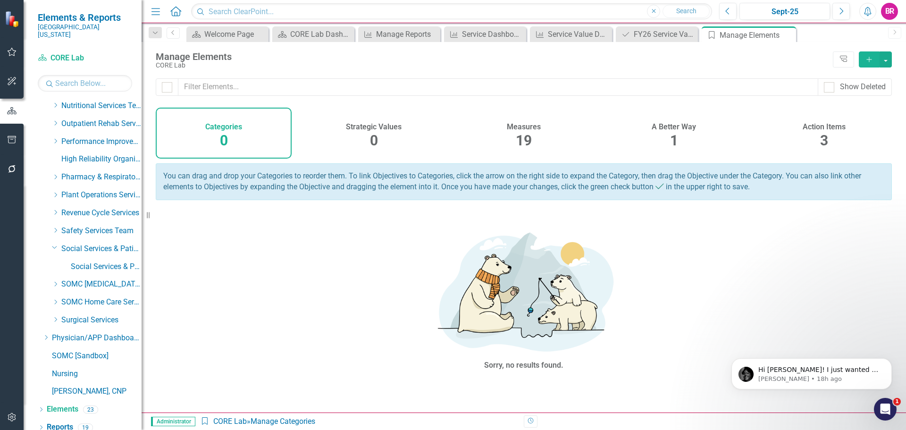
click at [534, 124] on h4 "Measures" at bounding box center [524, 127] width 34 height 8
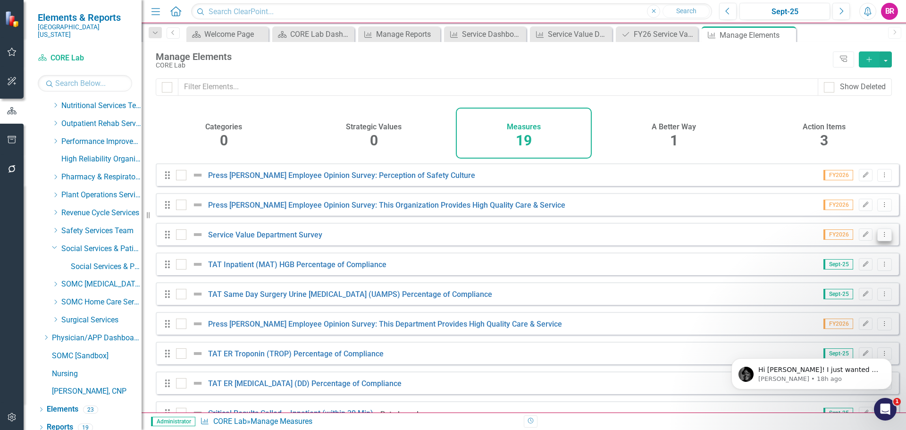
click at [880, 237] on icon "Dropdown Menu" at bounding box center [884, 234] width 8 height 6
click at [814, 292] on link "Copy Duplicate Measure" at bounding box center [841, 292] width 85 height 17
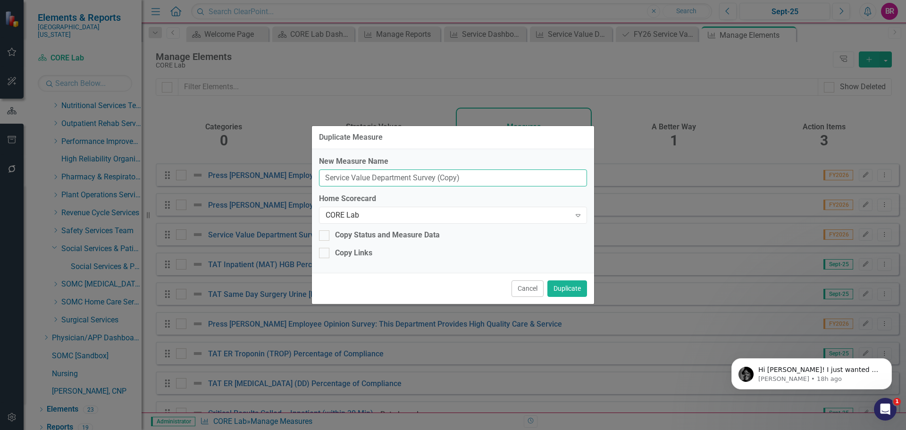
drag, startPoint x: 479, startPoint y: 177, endPoint x: 437, endPoint y: 176, distance: 41.5
click at [437, 176] on input "Service Value Department Survey (Copy)" at bounding box center [453, 177] width 268 height 17
type input "Service Value Department Survey"
click at [578, 212] on icon "Expand" at bounding box center [577, 215] width 9 height 8
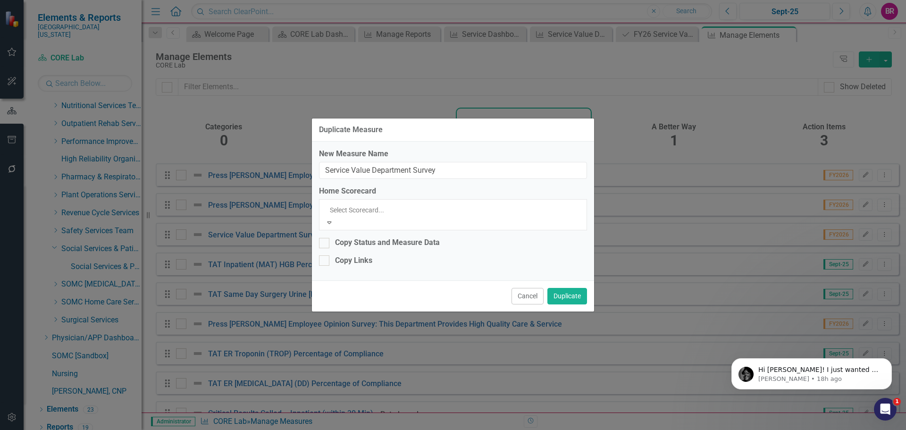
scroll to position [835, 0]
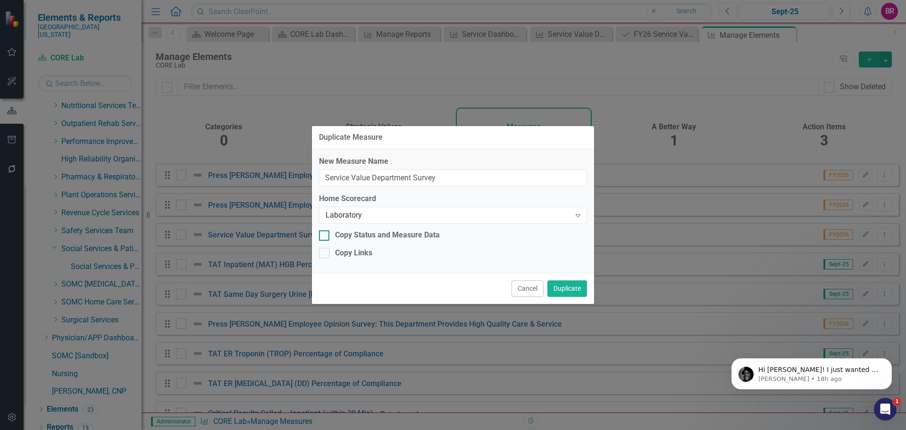
click at [366, 234] on div "Copy Status and Measure Data" at bounding box center [387, 235] width 105 height 11
click at [325, 234] on input "Copy Status and Measure Data" at bounding box center [322, 233] width 6 height 6
checkbox input "true"
click at [359, 258] on div "Copy Links" at bounding box center [353, 253] width 37 height 11
click at [325, 254] on input "Copy Links" at bounding box center [322, 251] width 6 height 6
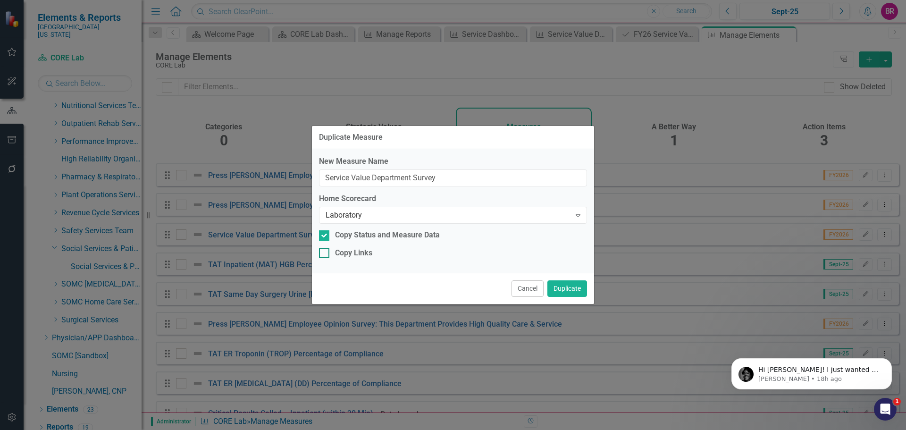
checkbox input "true"
click at [576, 291] on button "Duplicate" at bounding box center [567, 288] width 40 height 17
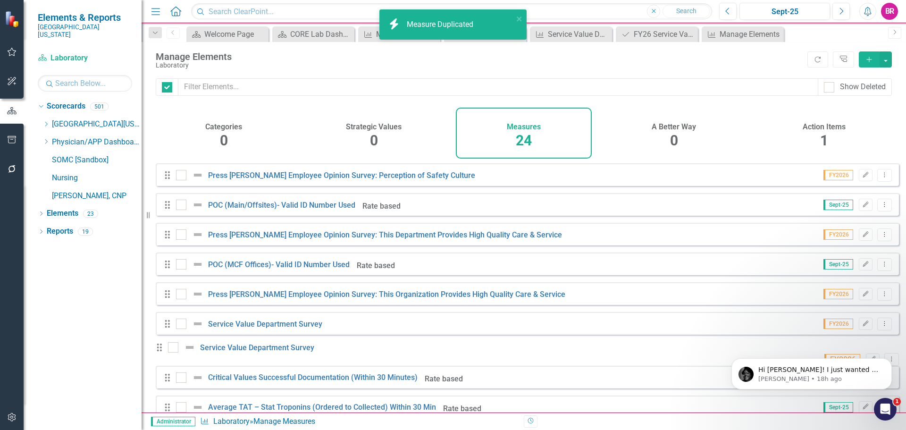
checkbox input "false"
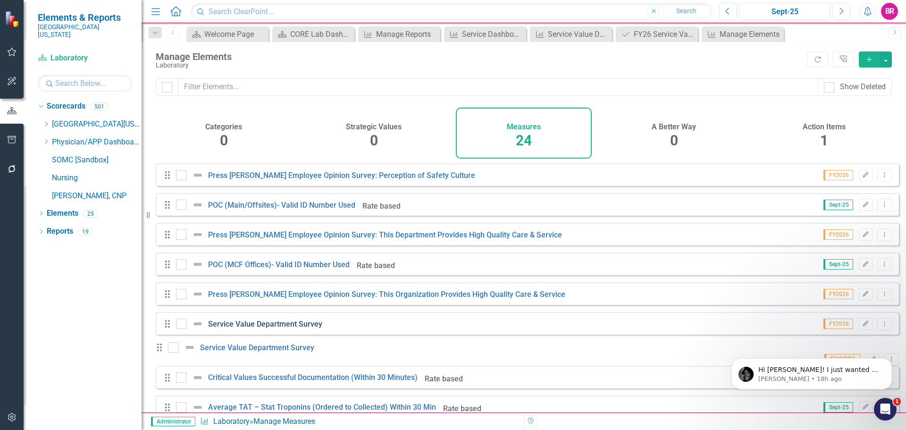
click at [295, 328] on link "Service Value Department Survey" at bounding box center [265, 323] width 114 height 9
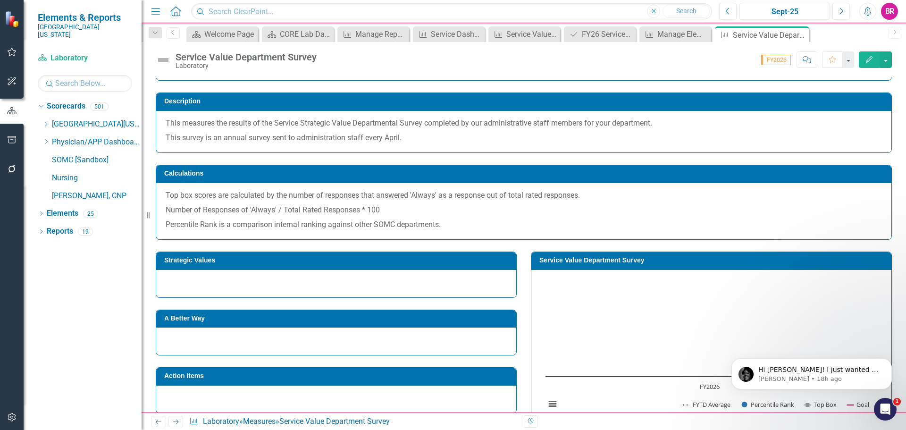
scroll to position [142, 0]
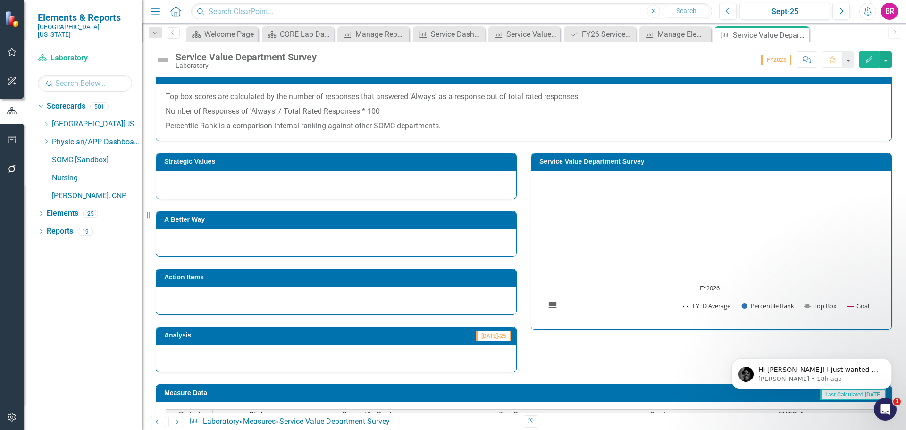
click at [616, 162] on h3 "Service Value Department Survey" at bounding box center [712, 161] width 347 height 7
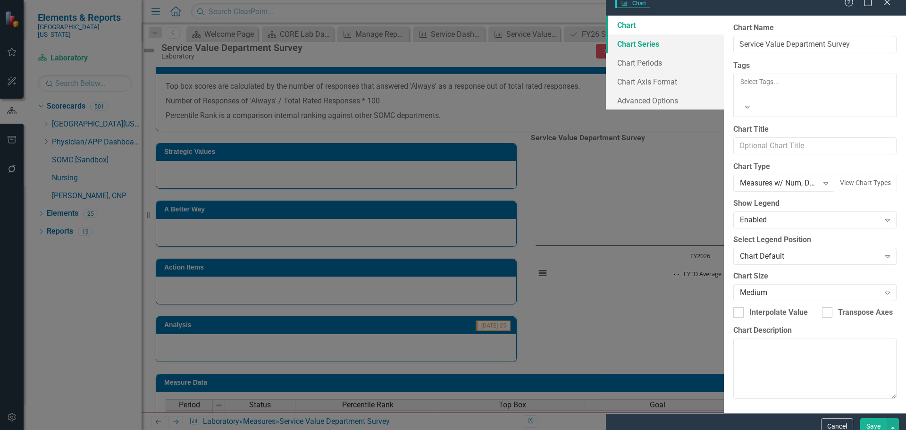
click at [606, 53] on link "Chart Series" at bounding box center [665, 43] width 118 height 19
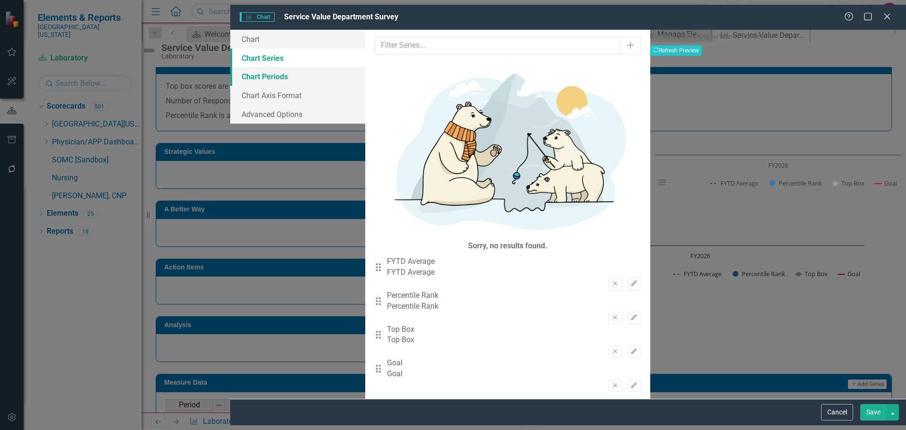
click at [230, 71] on link "Chart Periods" at bounding box center [297, 76] width 135 height 19
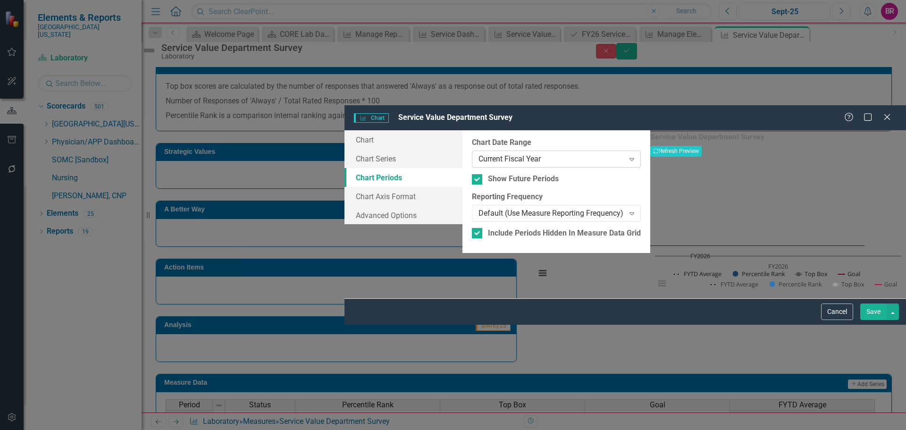
click at [587, 154] on div "Current Fiscal Year" at bounding box center [551, 159] width 146 height 11
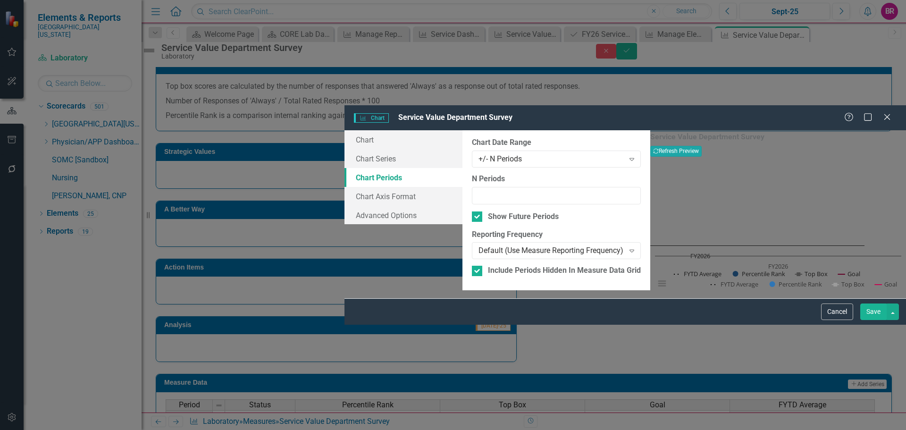
click at [701, 146] on button "Recalculate Refresh Preview" at bounding box center [675, 151] width 51 height 10
click at [872, 320] on button "Save" at bounding box center [873, 311] width 26 height 17
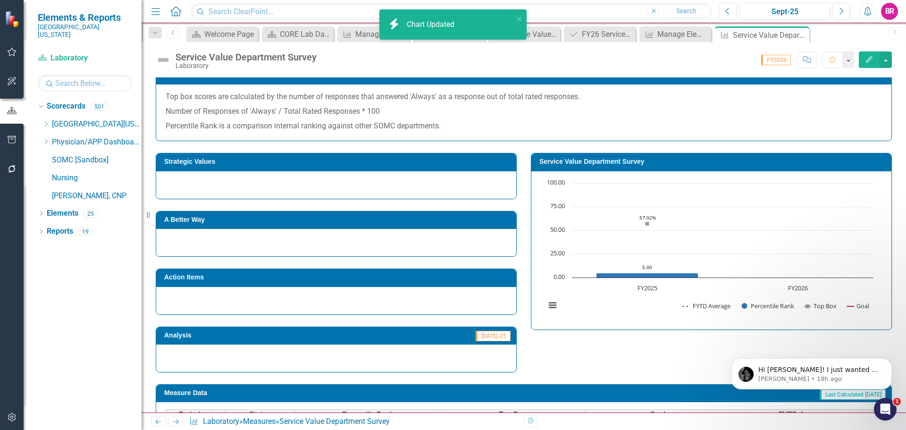
click at [263, 283] on td "Action Items" at bounding box center [337, 278] width 347 height 14
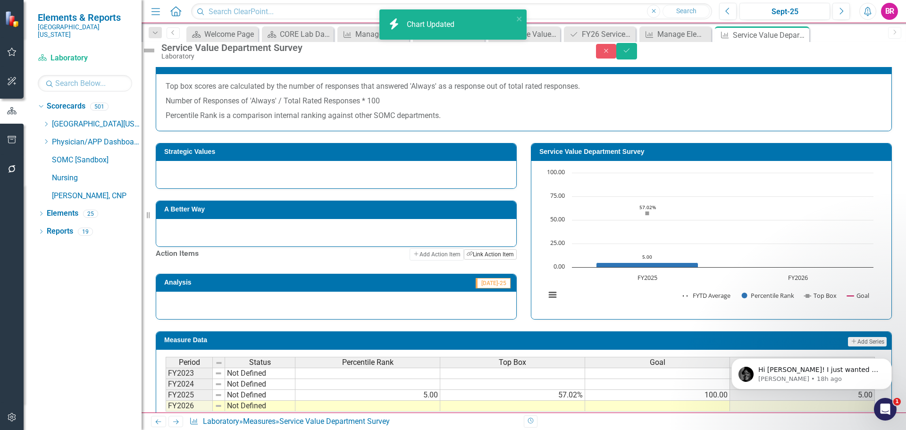
click at [472, 259] on button "Link Tag Link Action Item" at bounding box center [490, 254] width 53 height 10
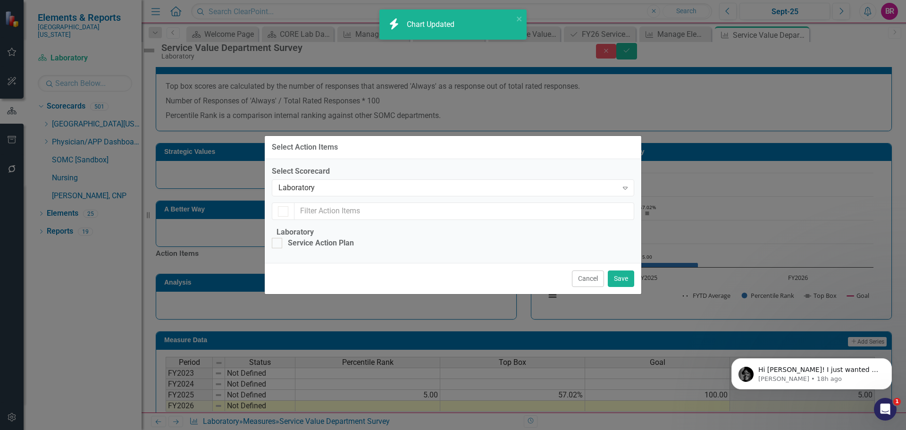
checkbox input "false"
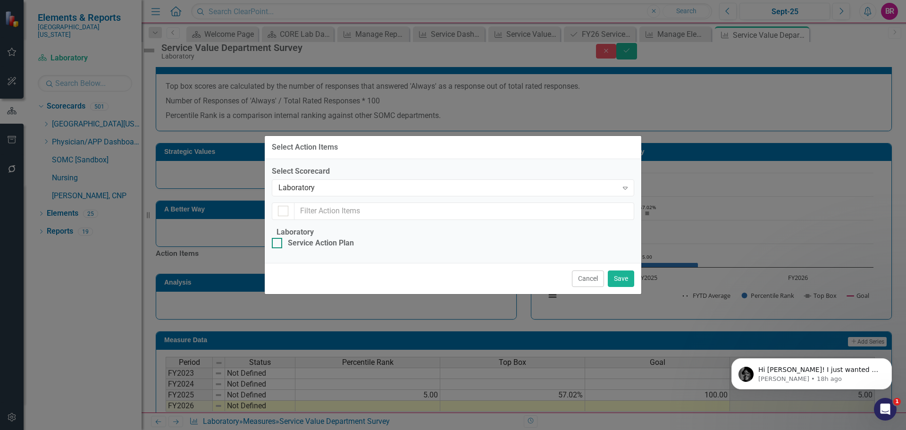
click at [354, 238] on div "Service Action Plan" at bounding box center [321, 243] width 66 height 11
click at [278, 238] on input "Service Action Plan" at bounding box center [275, 241] width 6 height 6
checkbox input "true"
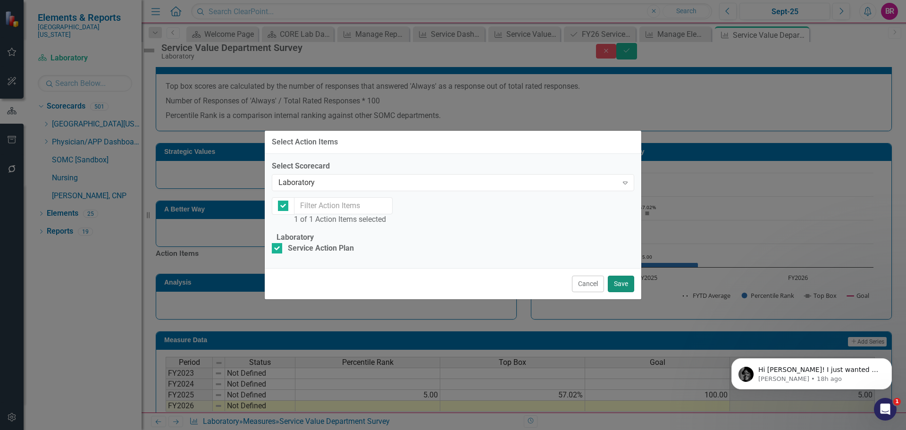
click at [625, 292] on button "Save" at bounding box center [621, 284] width 26 height 17
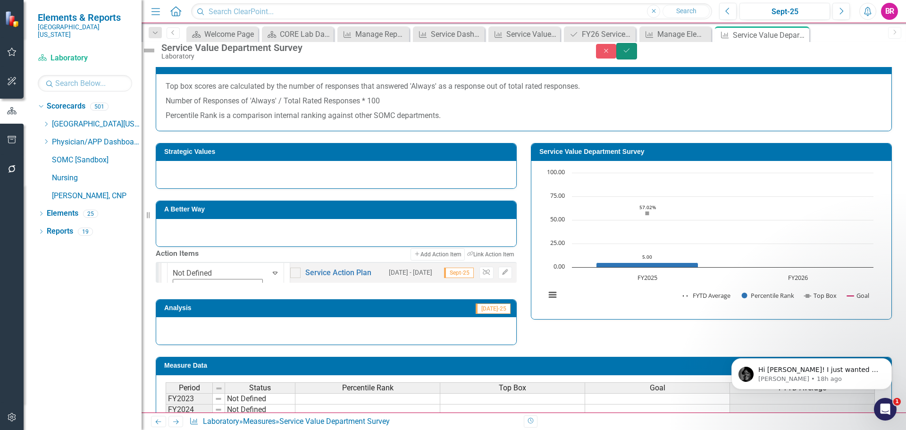
click at [637, 59] on button "Save" at bounding box center [626, 51] width 21 height 17
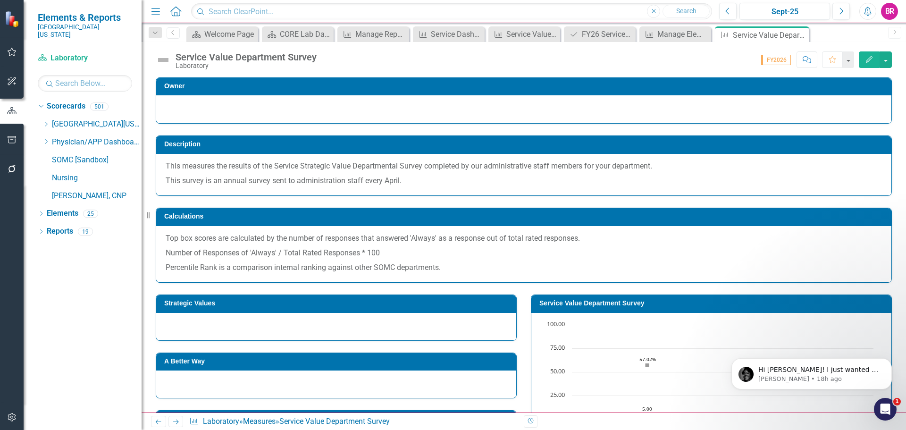
scroll to position [271, 0]
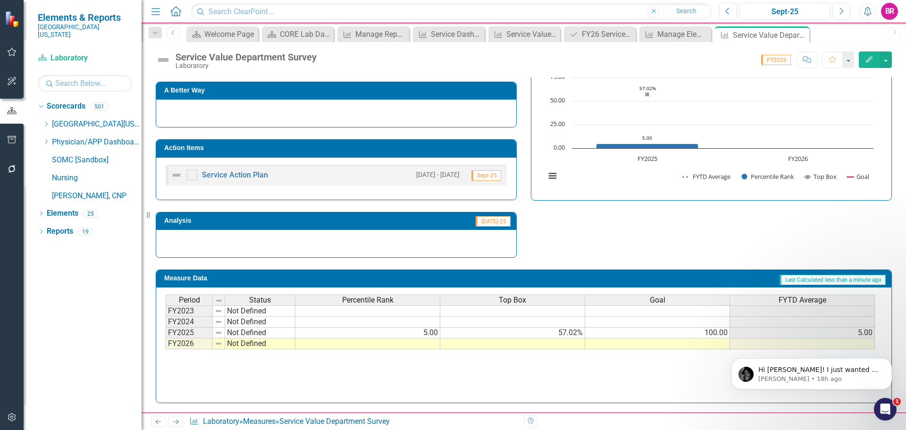
click at [646, 346] on td at bounding box center [657, 343] width 145 height 11
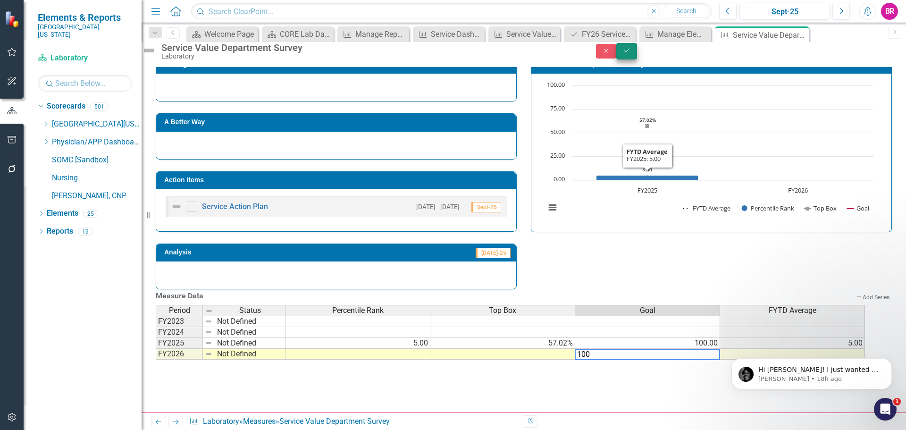
type textarea "100"
click at [637, 59] on button "Save" at bounding box center [626, 51] width 21 height 17
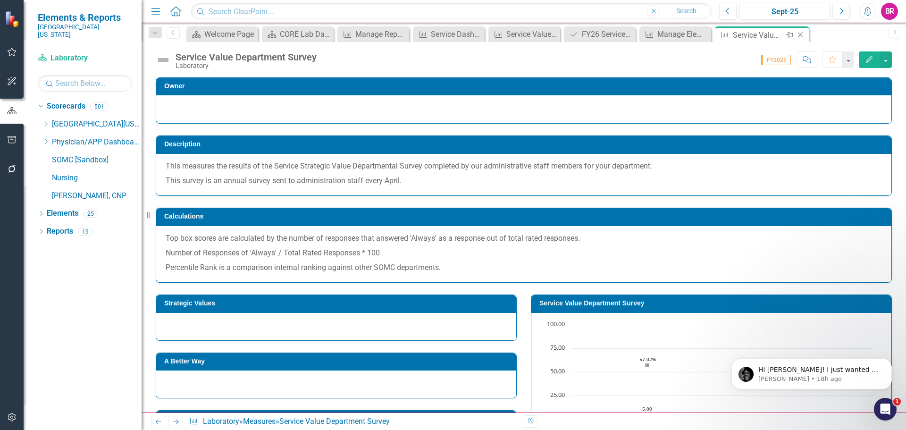
click at [804, 36] on icon "Close" at bounding box center [799, 35] width 9 height 8
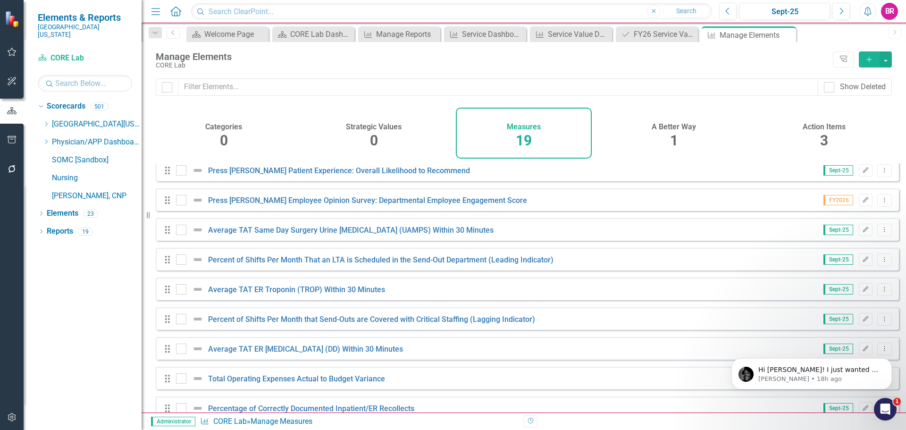
scroll to position [323, 0]
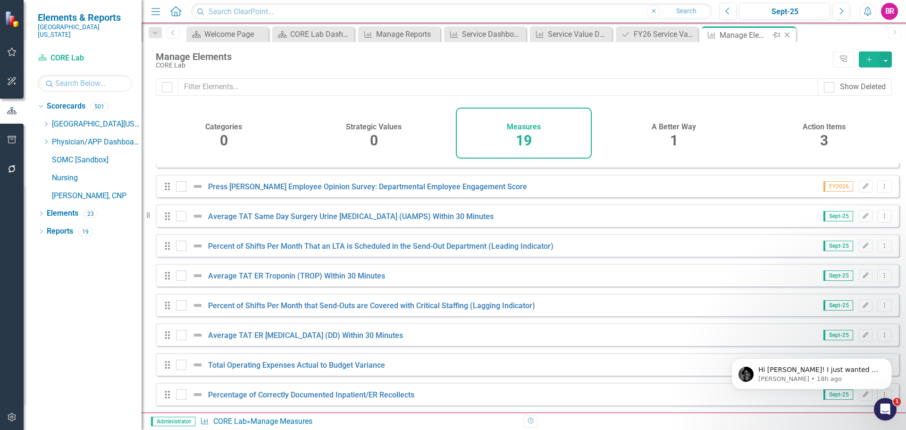
click at [788, 34] on icon "Close" at bounding box center [786, 35] width 9 height 8
